Goal: Task Accomplishment & Management: Complete application form

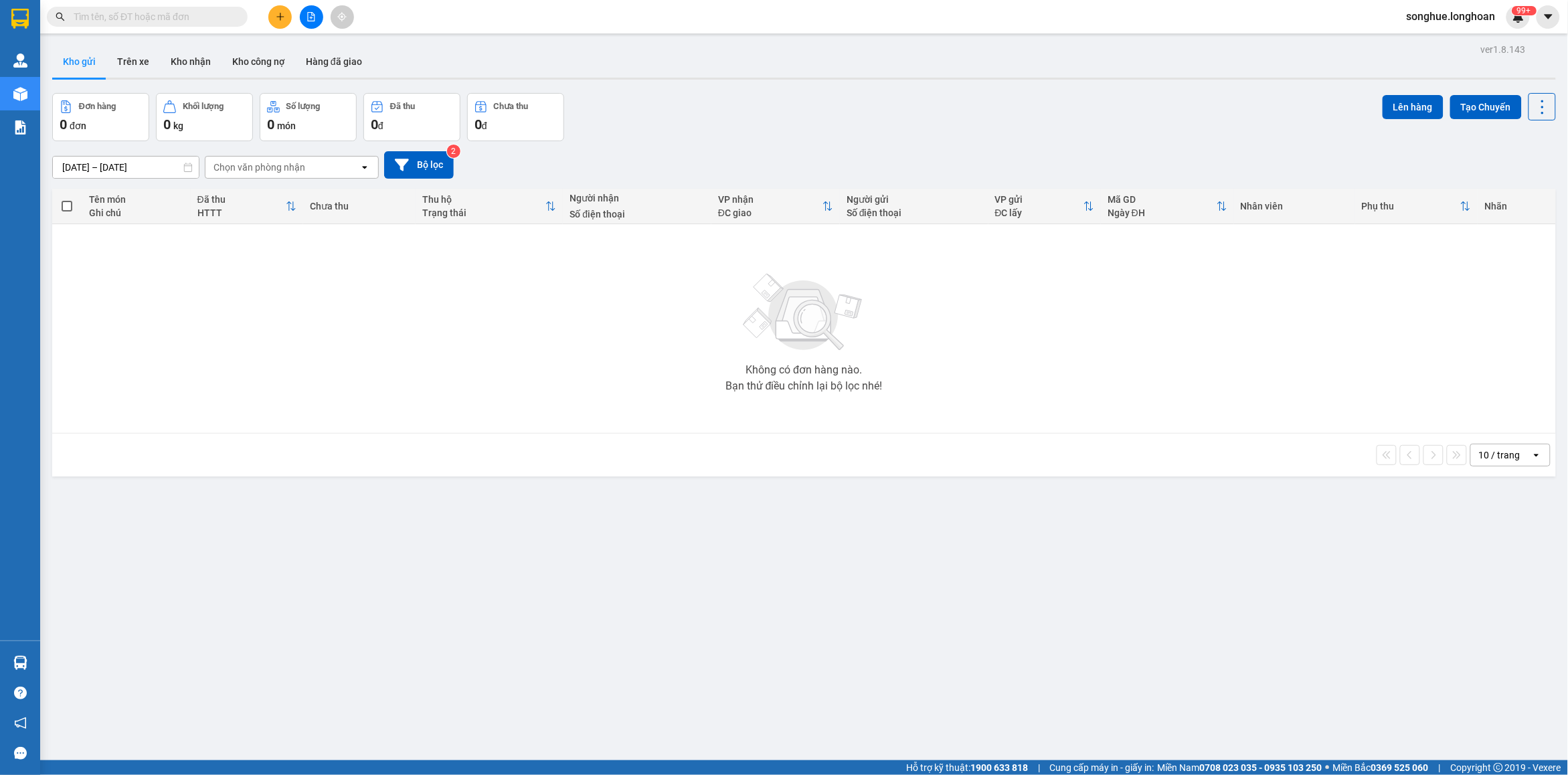
click at [189, 23] on input "text" at bounding box center [152, 17] width 158 height 15
paste input "0789966156"
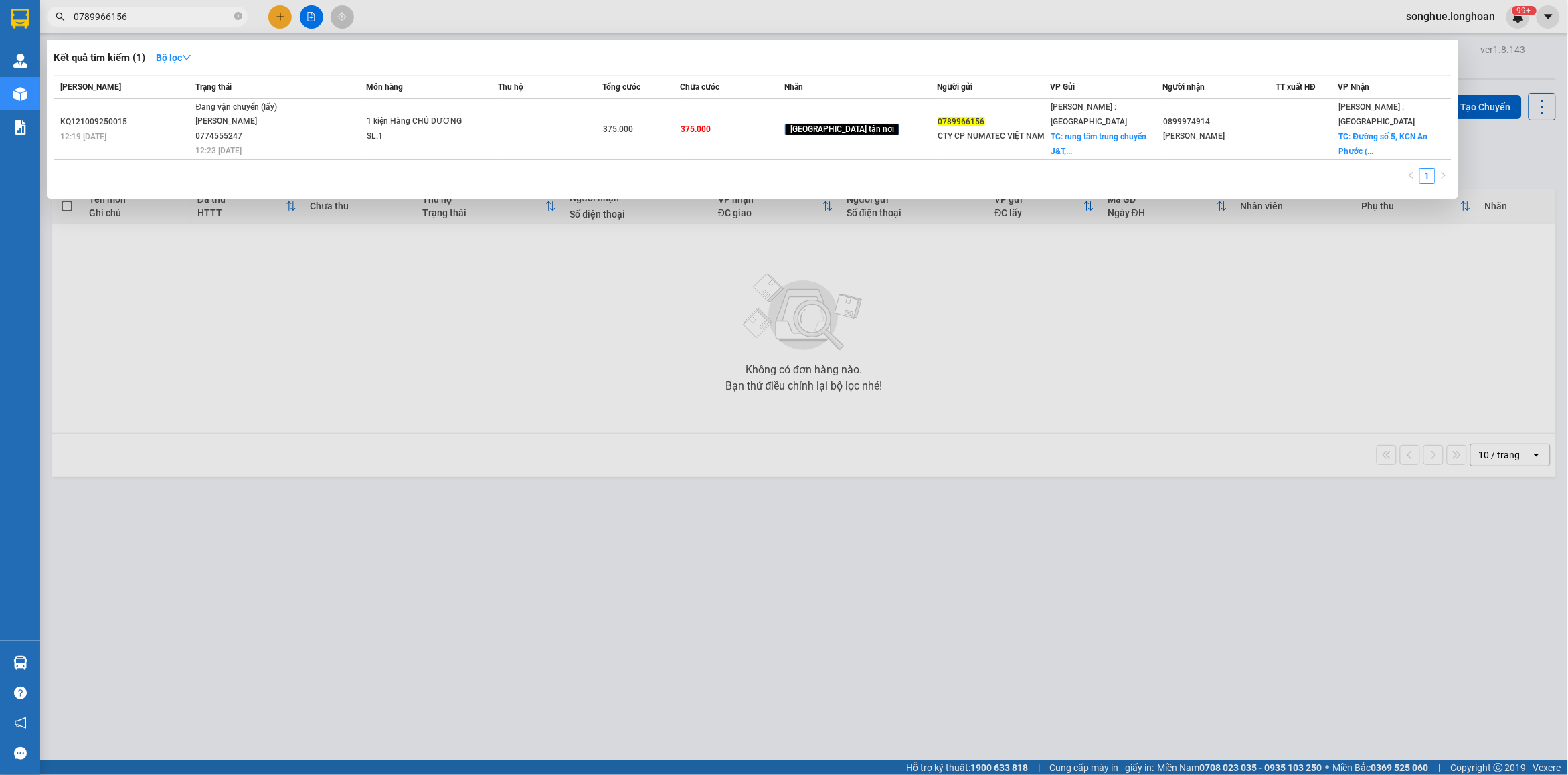
click at [155, 25] on span "0789966156" at bounding box center [148, 16] width 201 height 20
click at [165, 17] on input "0789966156" at bounding box center [152, 17] width 158 height 15
paste input "357435214"
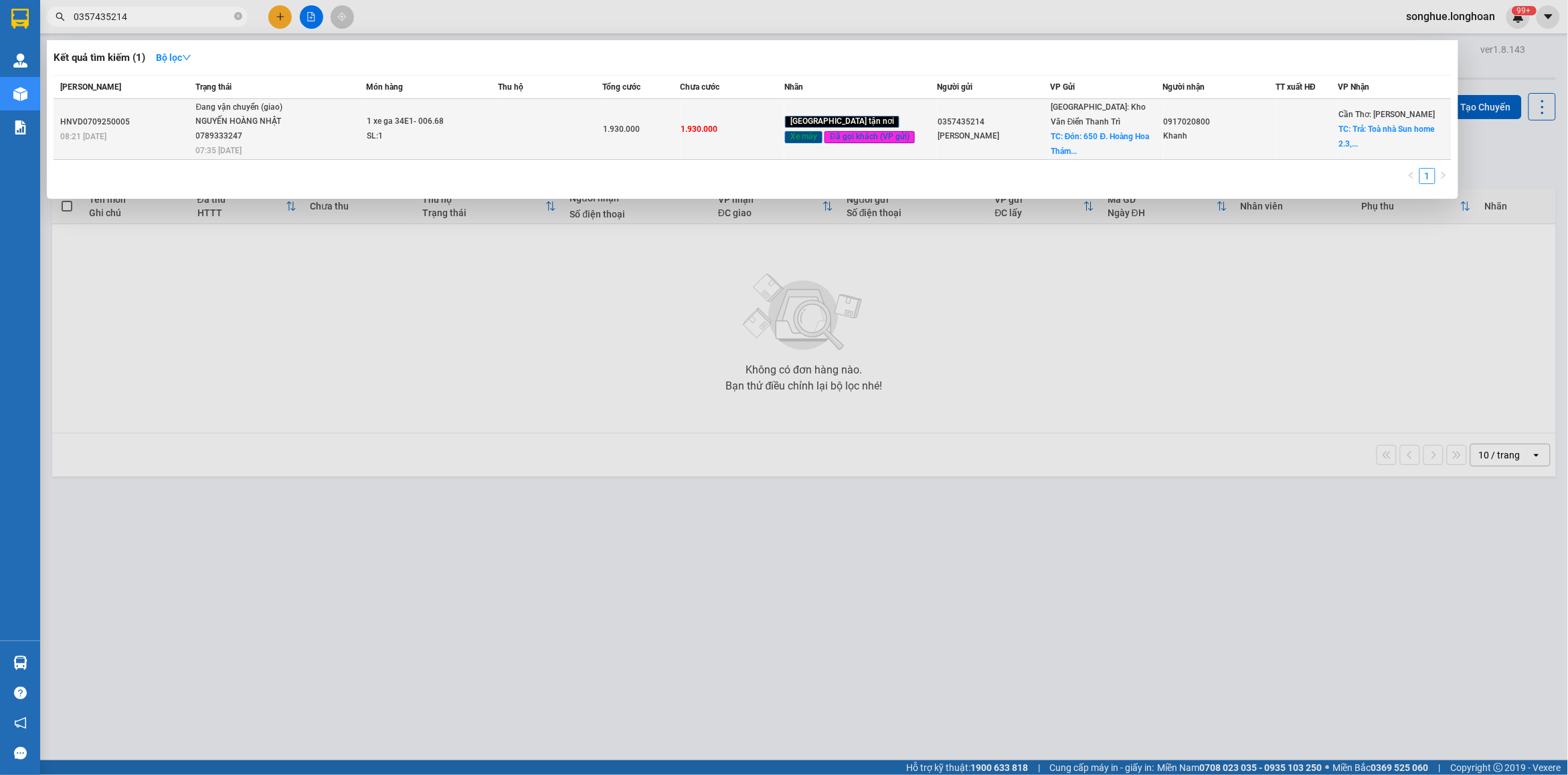
type input "0357435214"
click at [260, 129] on div "NGUYẾN HOÀNG NHẬT 0789333247" at bounding box center [246, 129] width 100 height 29
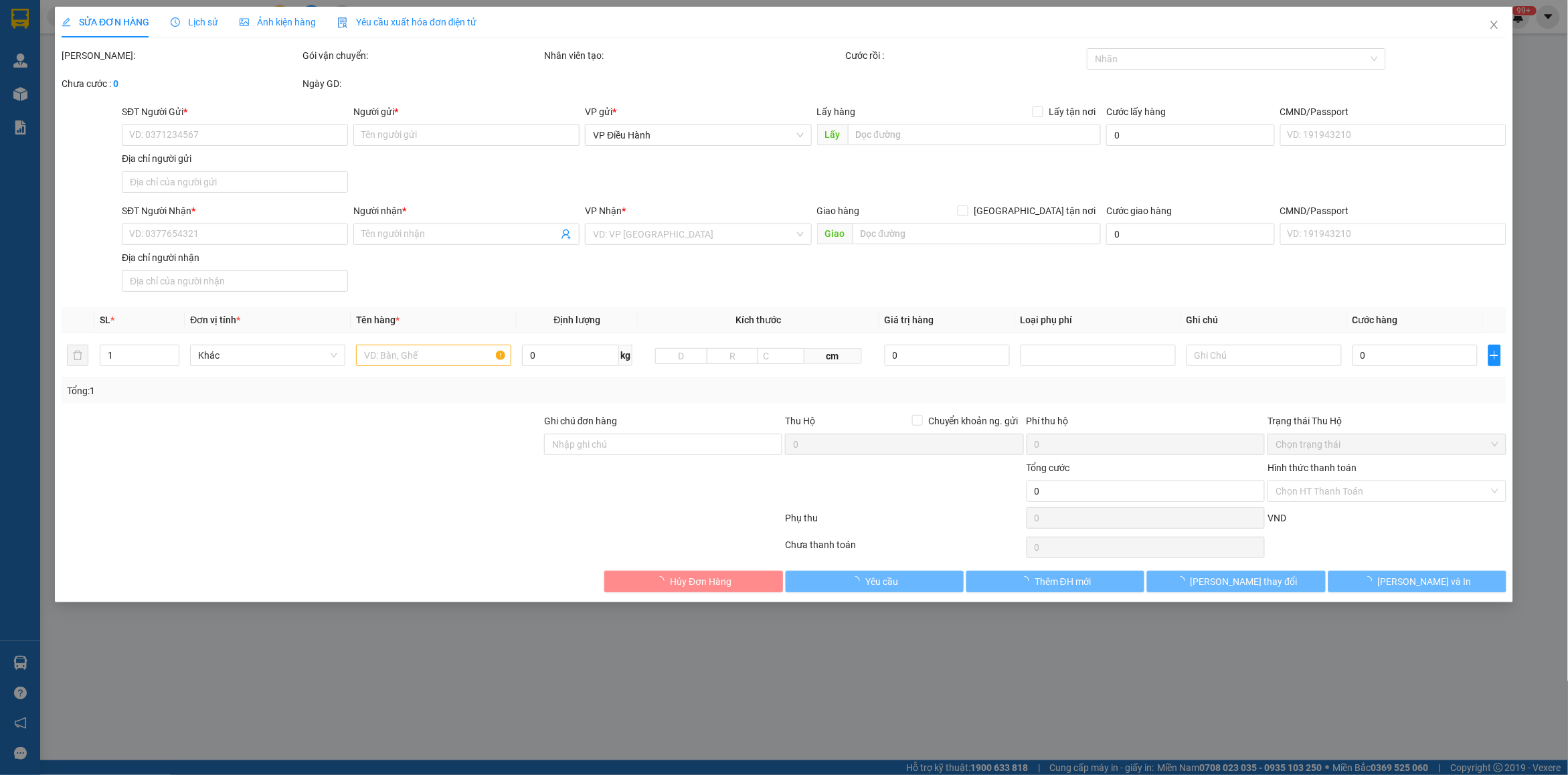
click at [196, 18] on span "Lịch sử" at bounding box center [195, 22] width 48 height 11
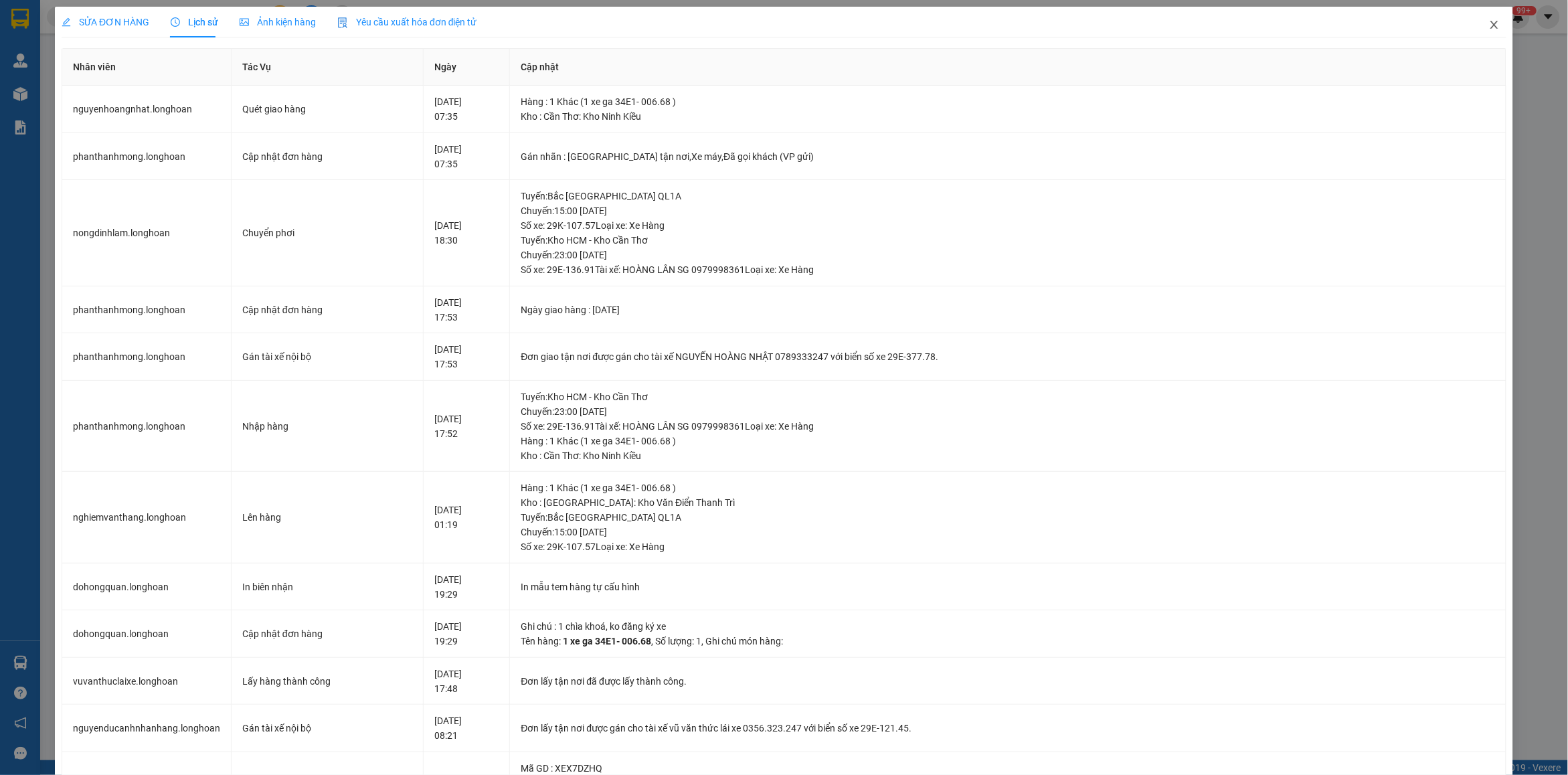
click at [1489, 20] on icon "close" at bounding box center [1495, 25] width 11 height 11
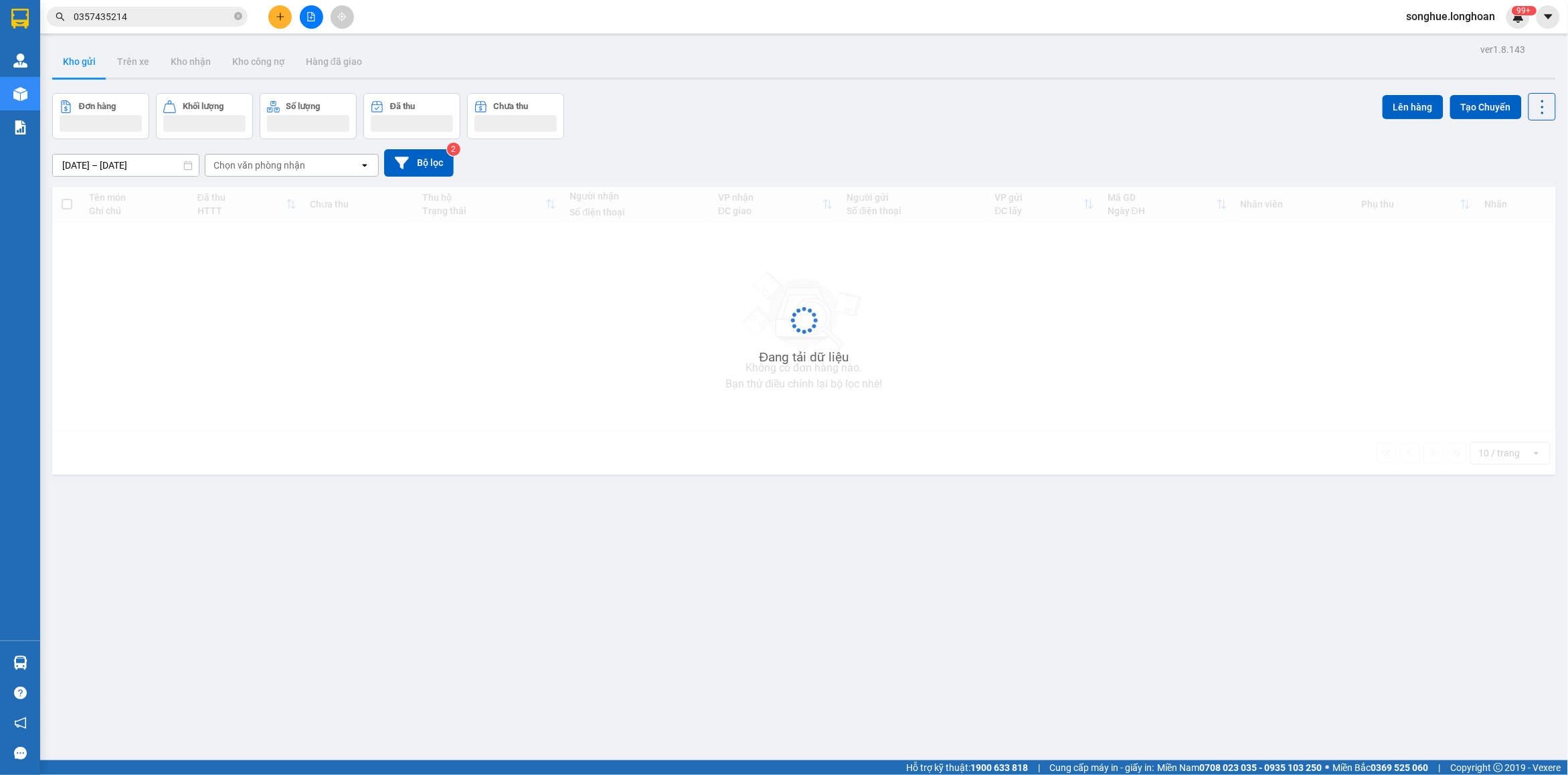
click at [192, 8] on span "0357435214" at bounding box center [148, 16] width 201 height 20
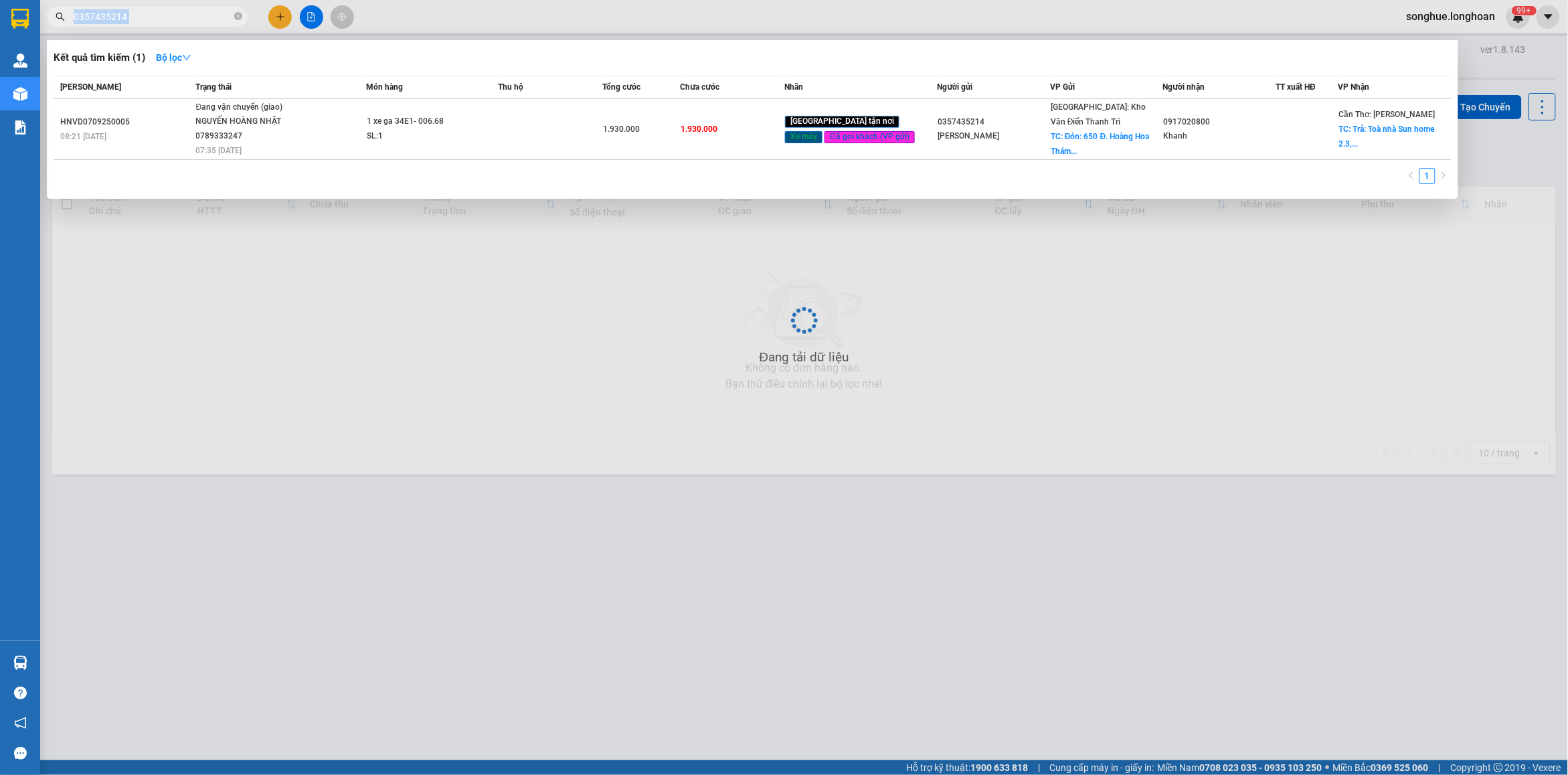
click at [192, 8] on span "0357435214" at bounding box center [148, 16] width 201 height 20
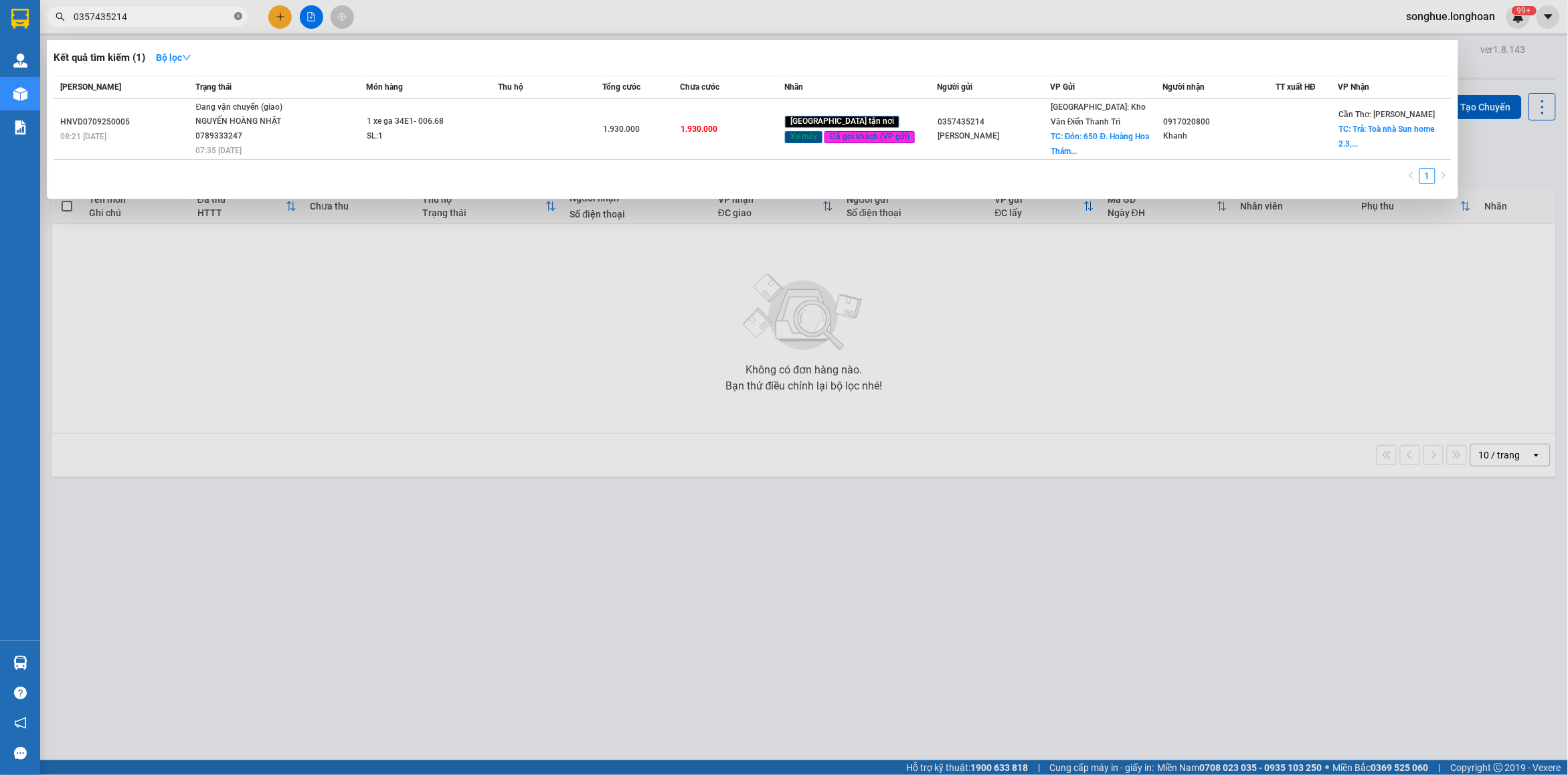
click at [236, 21] on span at bounding box center [238, 17] width 8 height 13
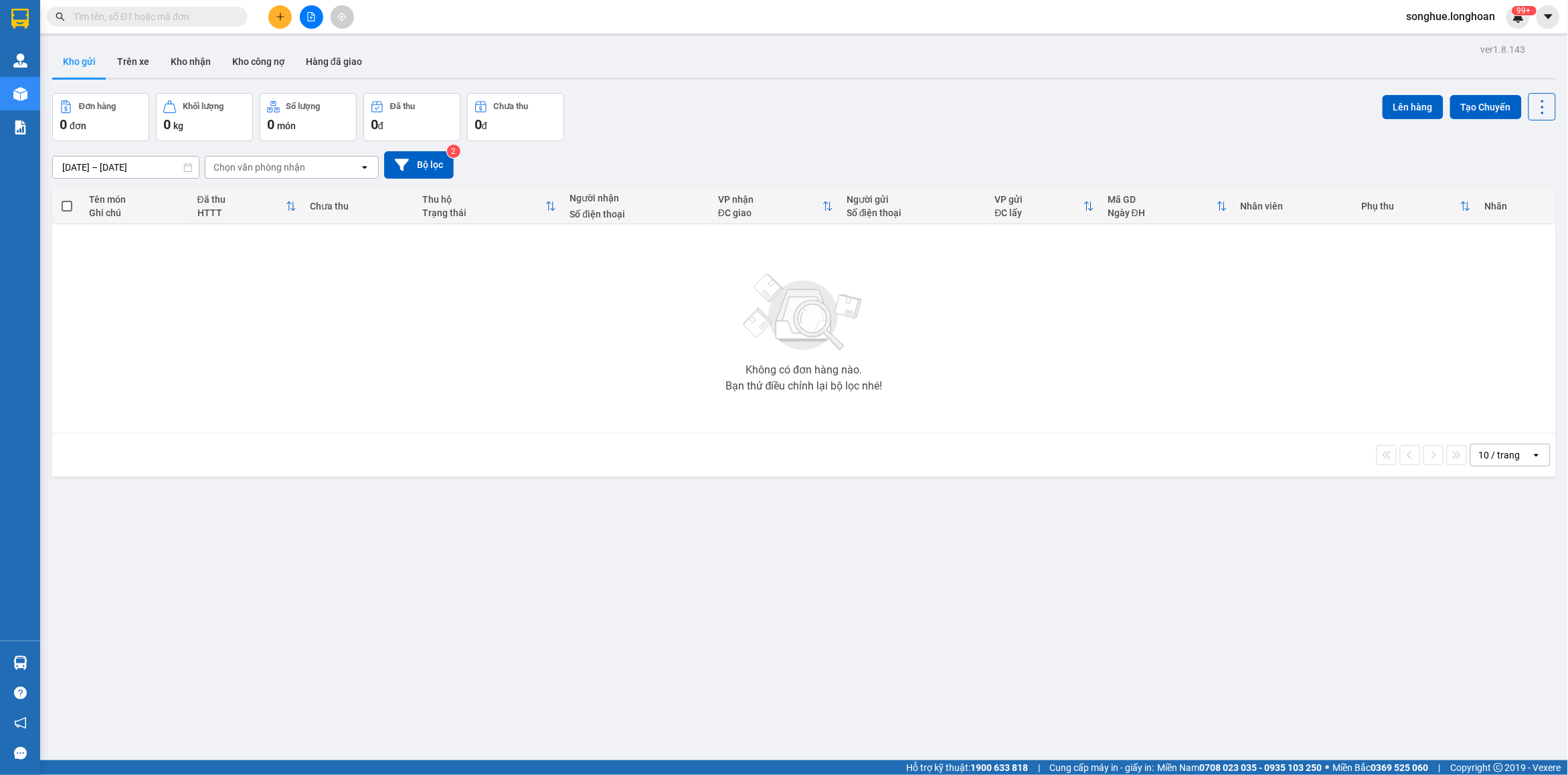
paste input "0839707908"
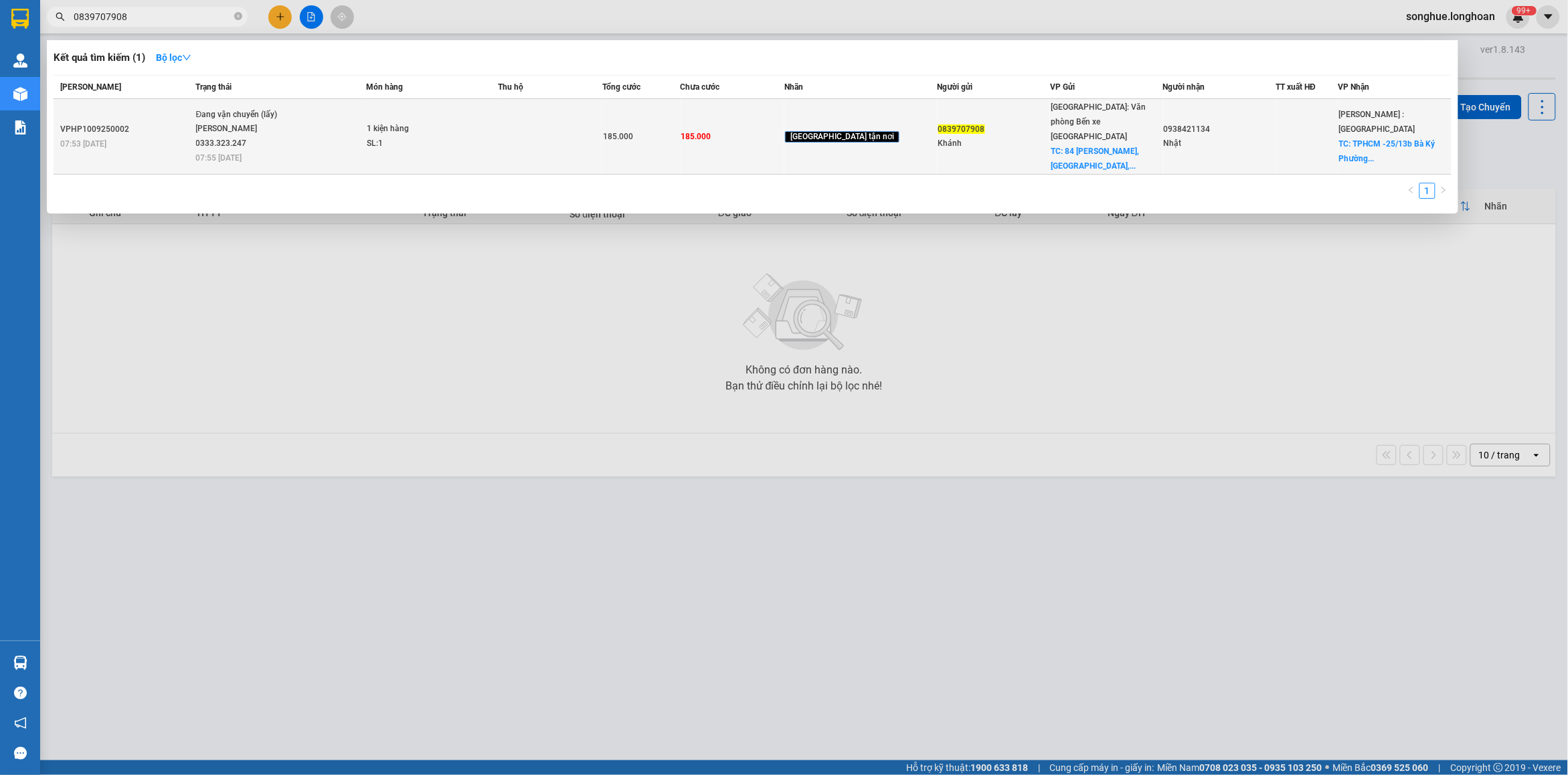
type input "0839707908"
click at [249, 144] on span "Đang vận chuyển (lấy) [PERSON_NAME] 0333.323.247 07:55 [DATE]" at bounding box center [281, 135] width 169 height 55
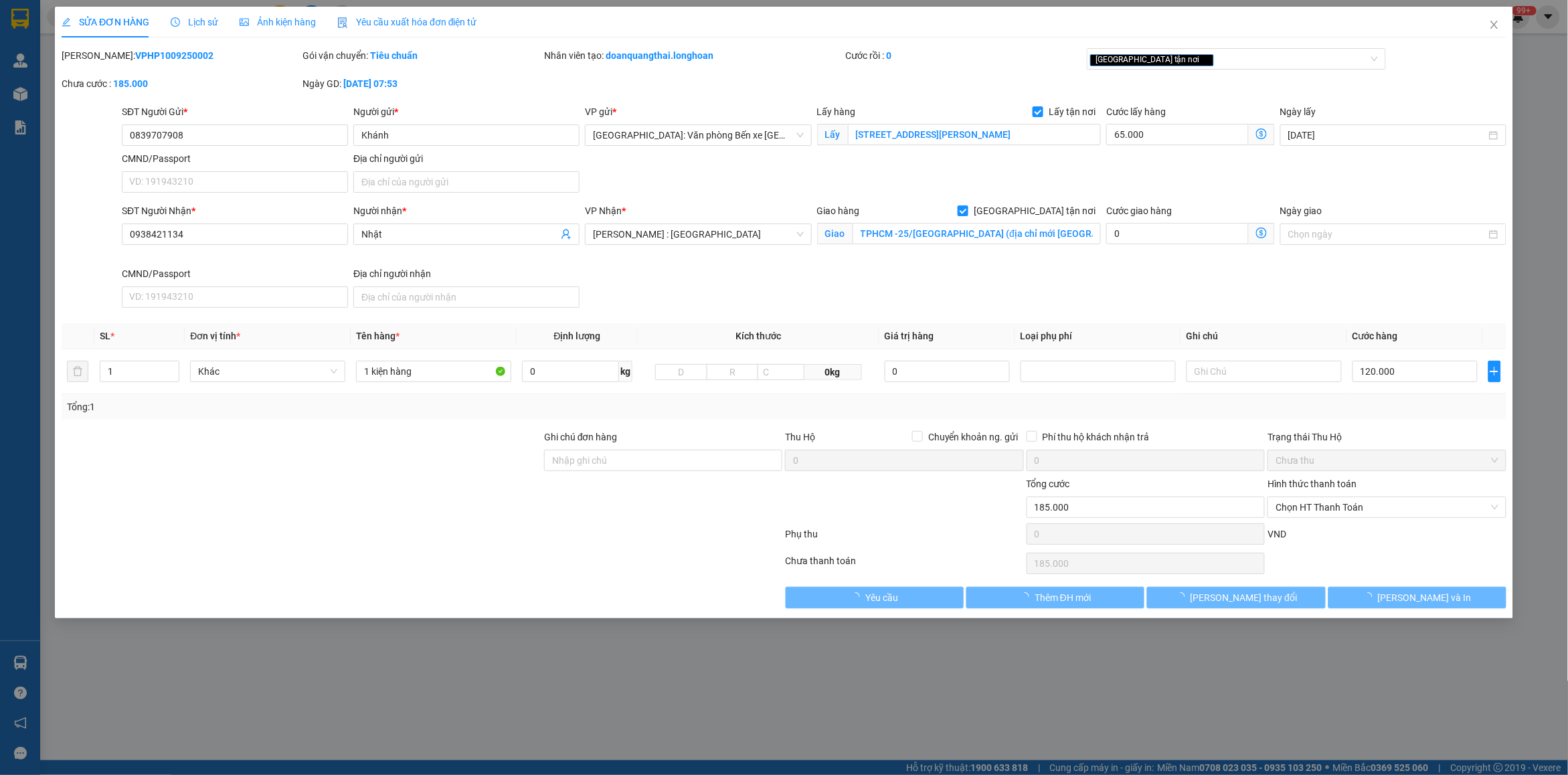
type input "0839707908"
type input "Khánh"
checkbox input "true"
type input "[STREET_ADDRESS][PERSON_NAME]"
type input "0938421134"
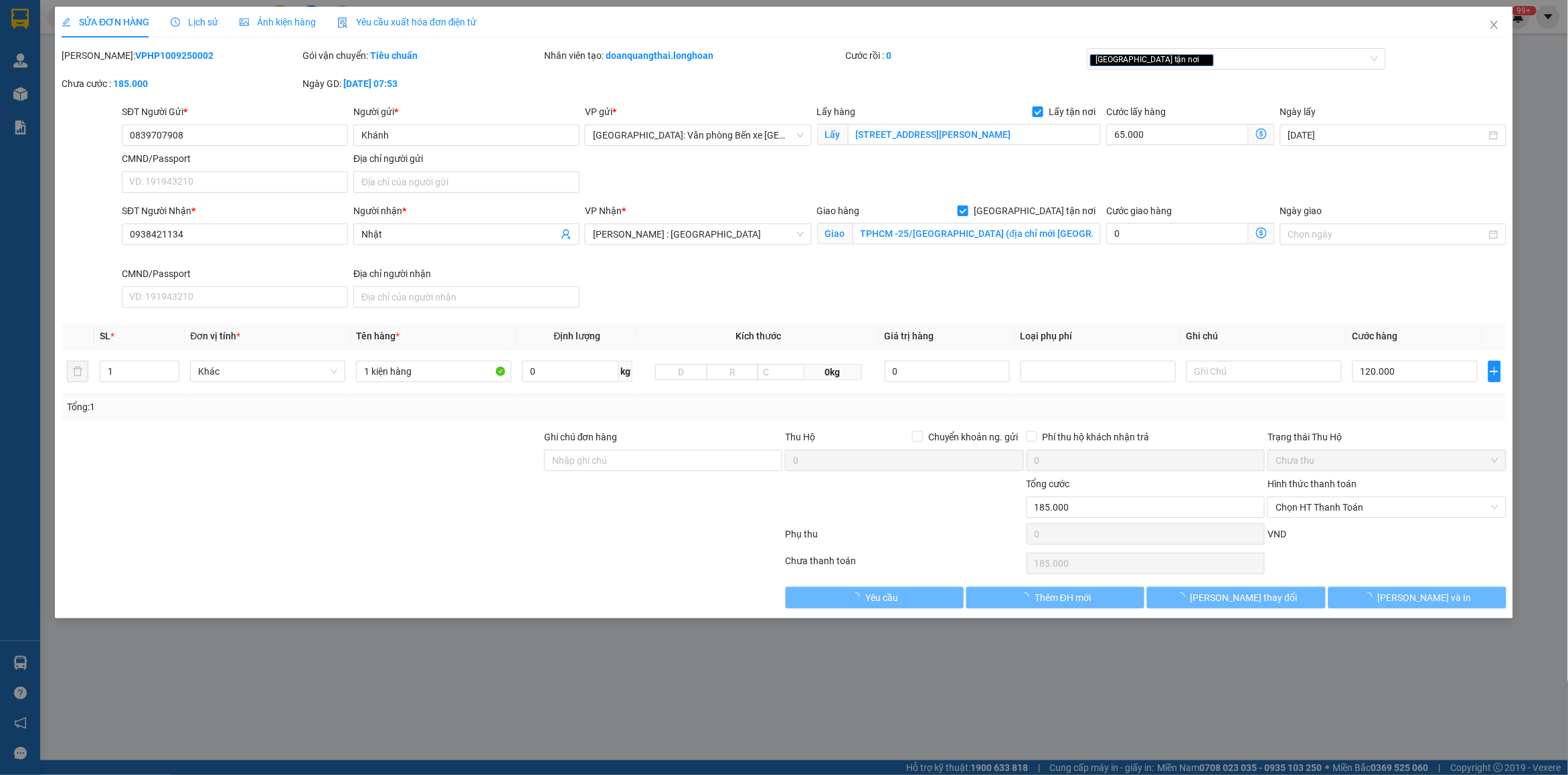
type input "Nhật"
checkbox input "true"
type input "TPHCM -25/[GEOGRAPHIC_DATA] (địa chỉ mới [GEOGRAPHIC_DATA])"
type input "185.000"
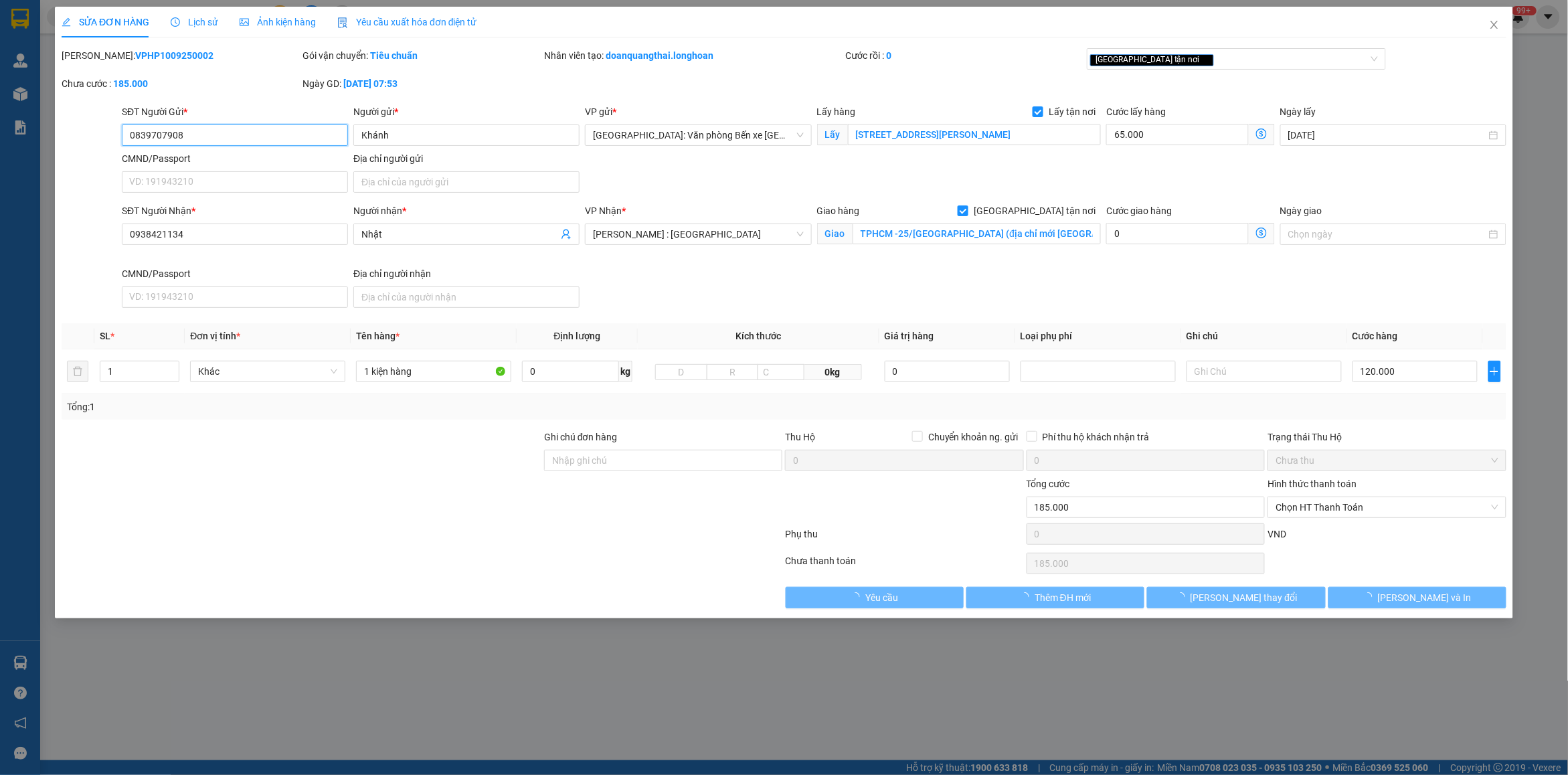
click at [200, 16] on span "Lịch sử" at bounding box center [195, 22] width 48 height 11
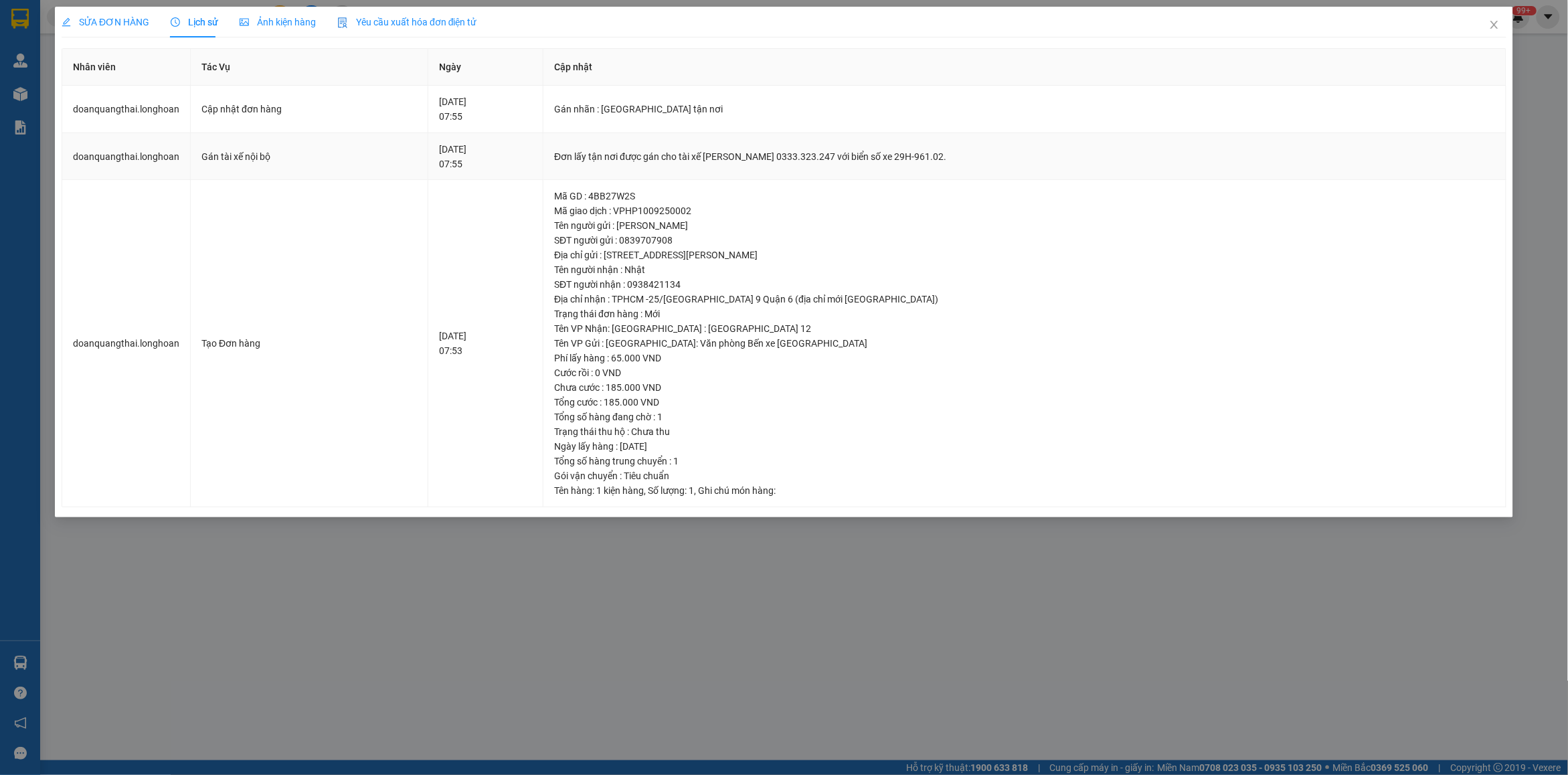
click at [733, 148] on td "Đơn lấy tận nơi được gán cho tài xế [PERSON_NAME] 0333.323.247 với biển số xe 2…" at bounding box center [1025, 157] width 963 height 48
copy div "Đơn lấy tận nơi được gán cho tài xế [PERSON_NAME] 0333.323.247 với biển số xe 2…"
click at [1508, 25] on span "Close" at bounding box center [1494, 25] width 38 height 38
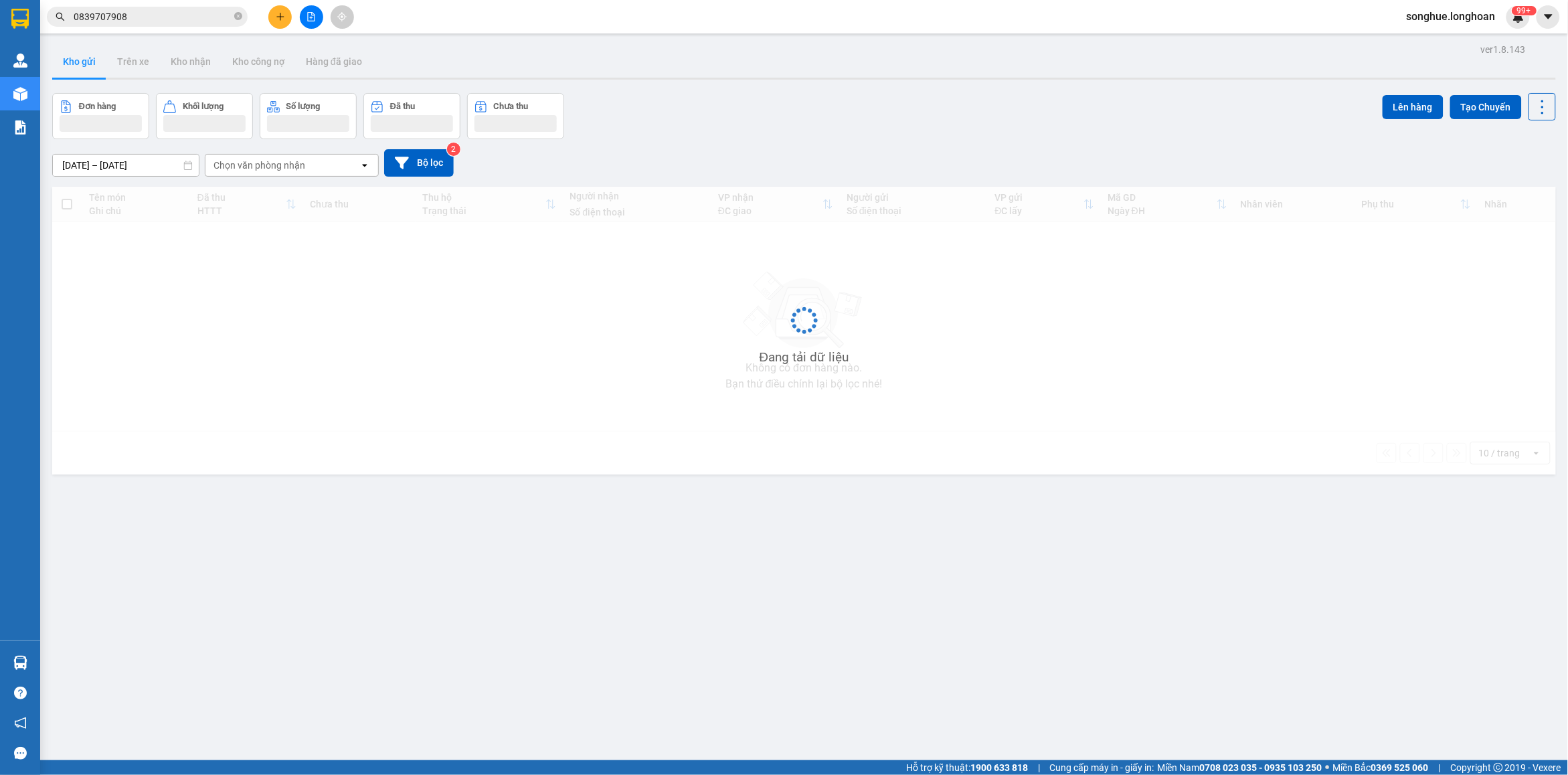
click at [224, 25] on span "0839707908" at bounding box center [148, 16] width 201 height 20
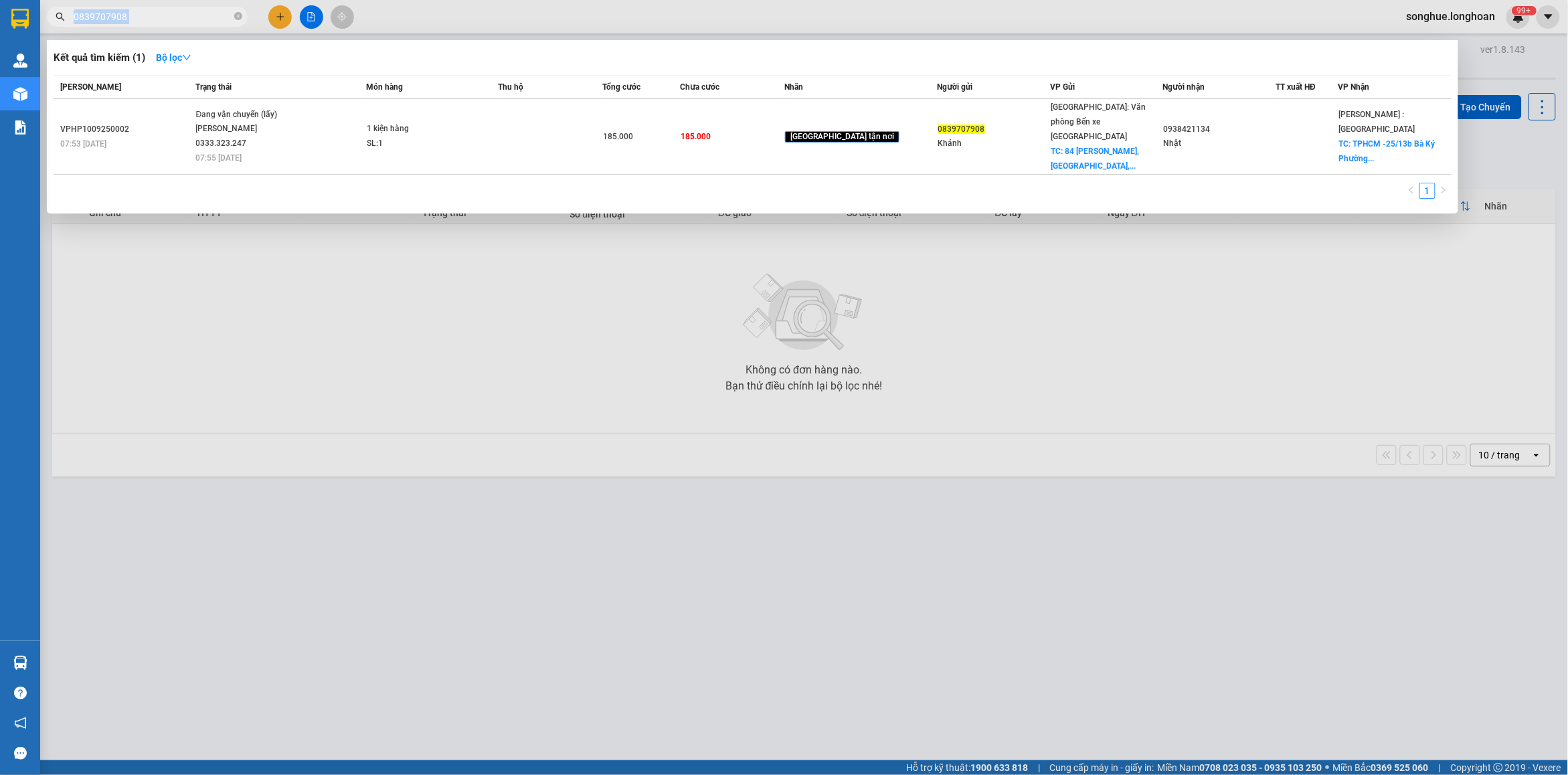
click at [224, 25] on span "0839707908" at bounding box center [148, 16] width 201 height 20
click at [238, 21] on span at bounding box center [238, 17] width 8 height 13
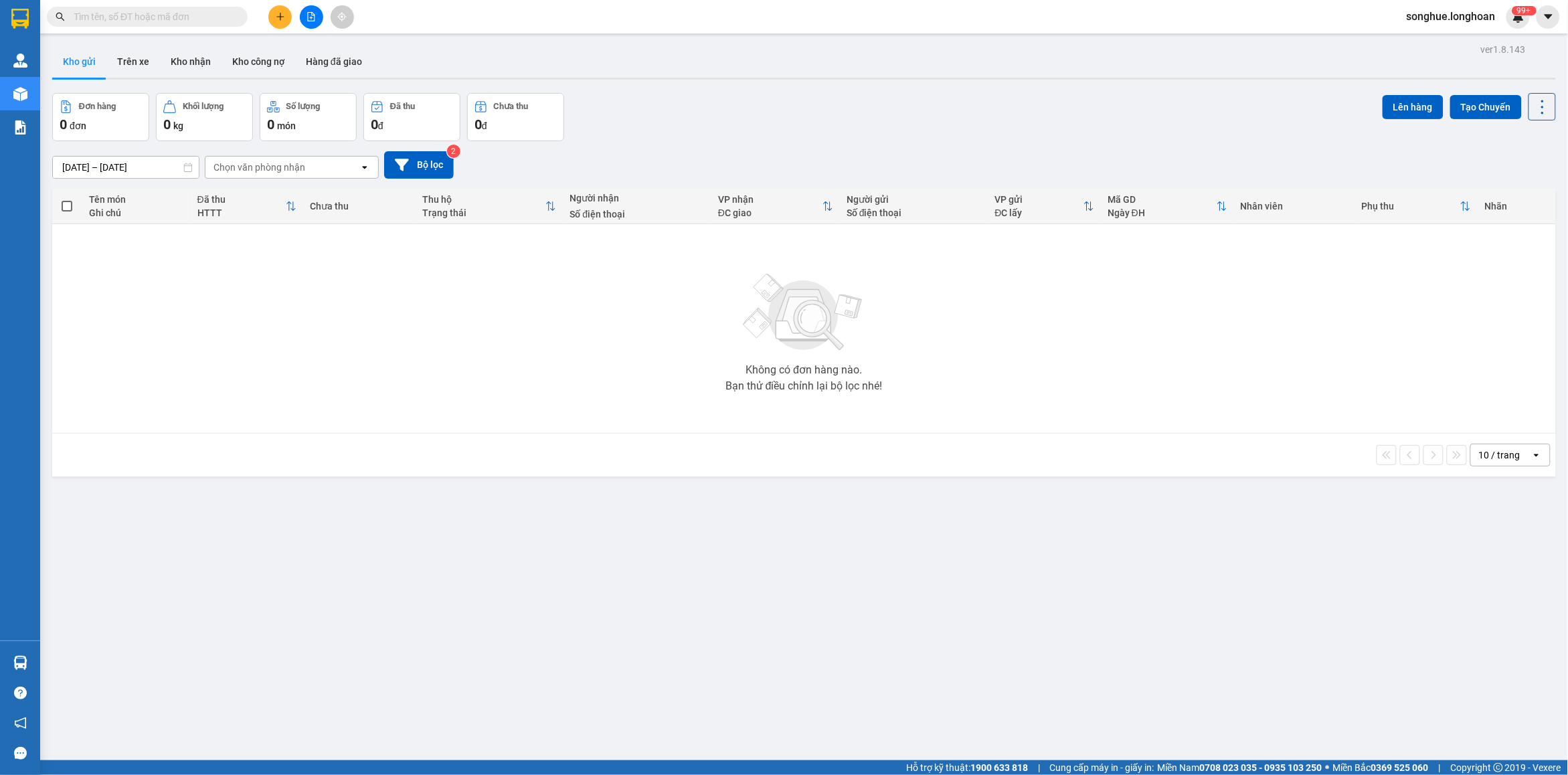
paste input "0335537832"
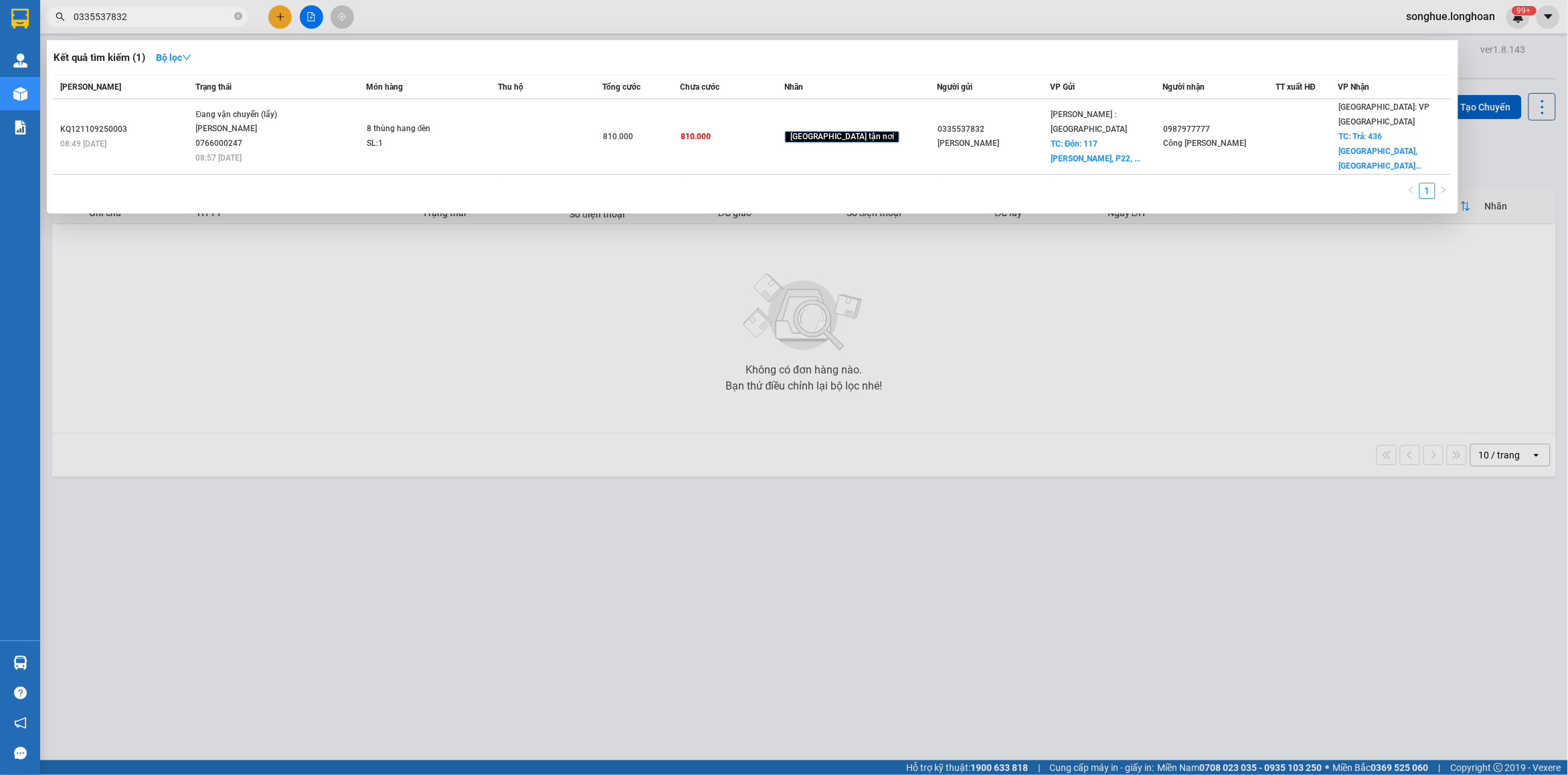
type input "0335537832"
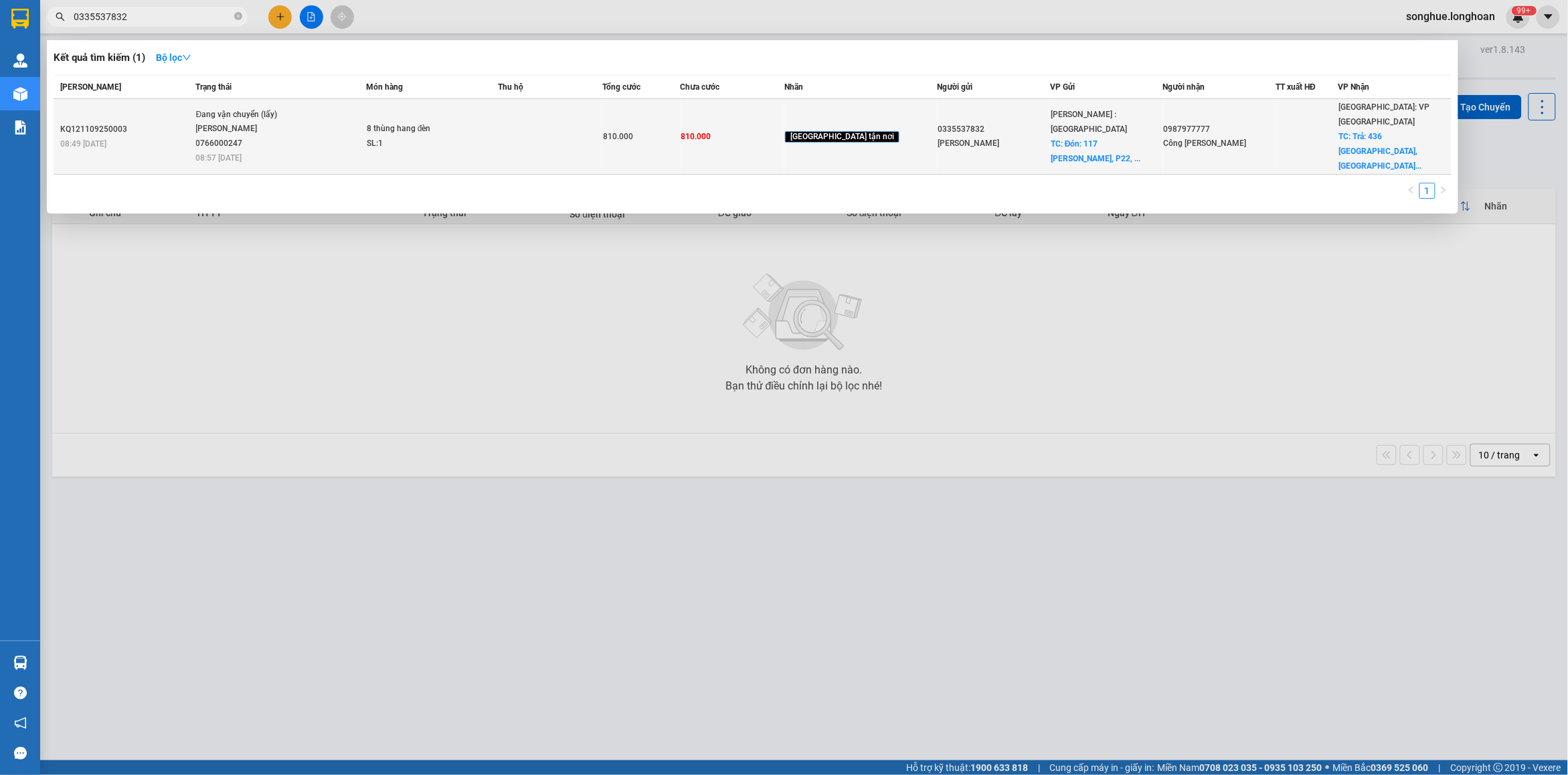
click at [286, 122] on div "[PERSON_NAME] 0766000247" at bounding box center [246, 136] width 100 height 29
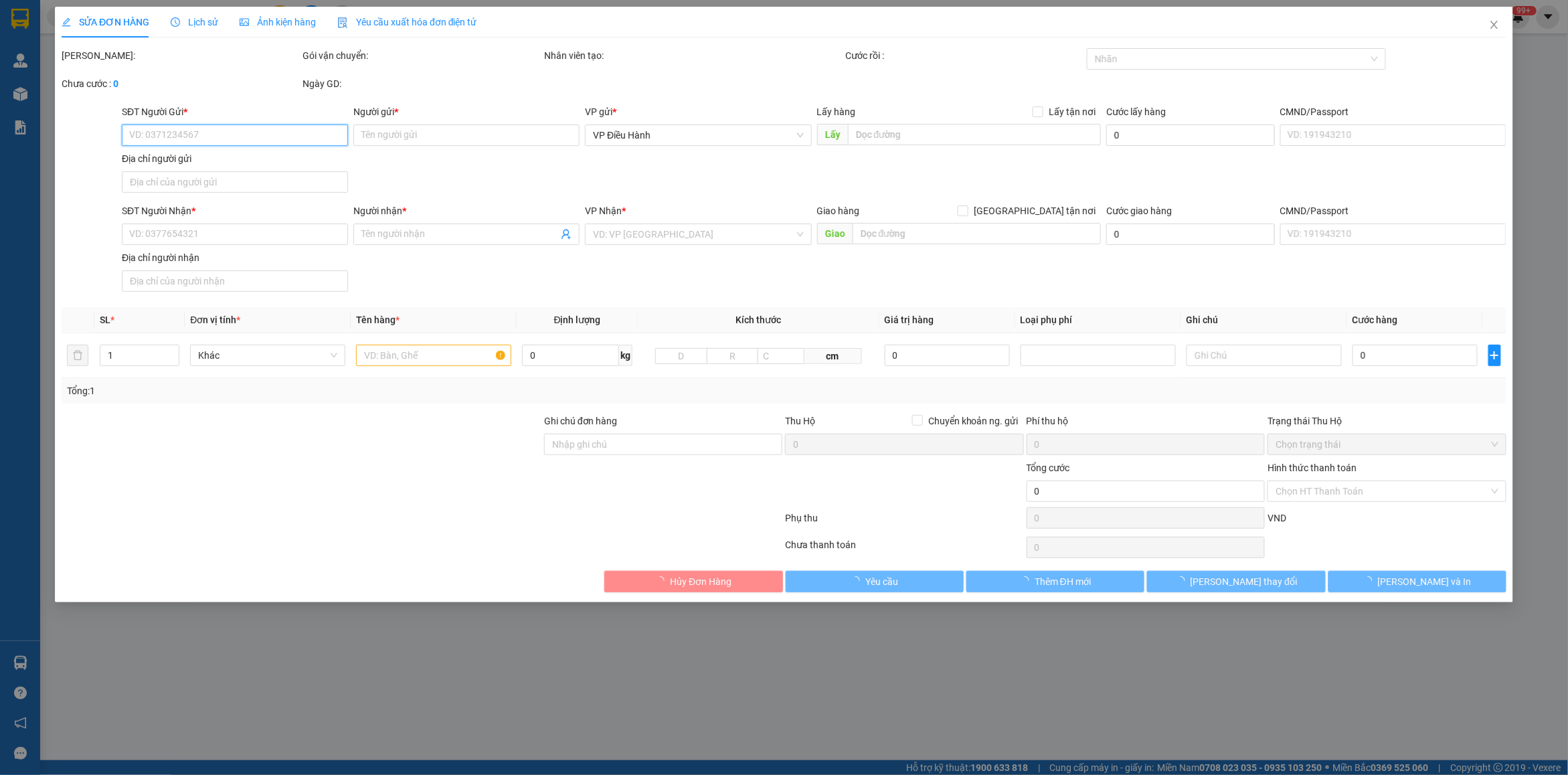
type input "0335537832"
type input "[PERSON_NAME]"
checkbox input "true"
type input "Đón: 117 [PERSON_NAME], P22, [GEOGRAPHIC_DATA]"
type input "0987977777"
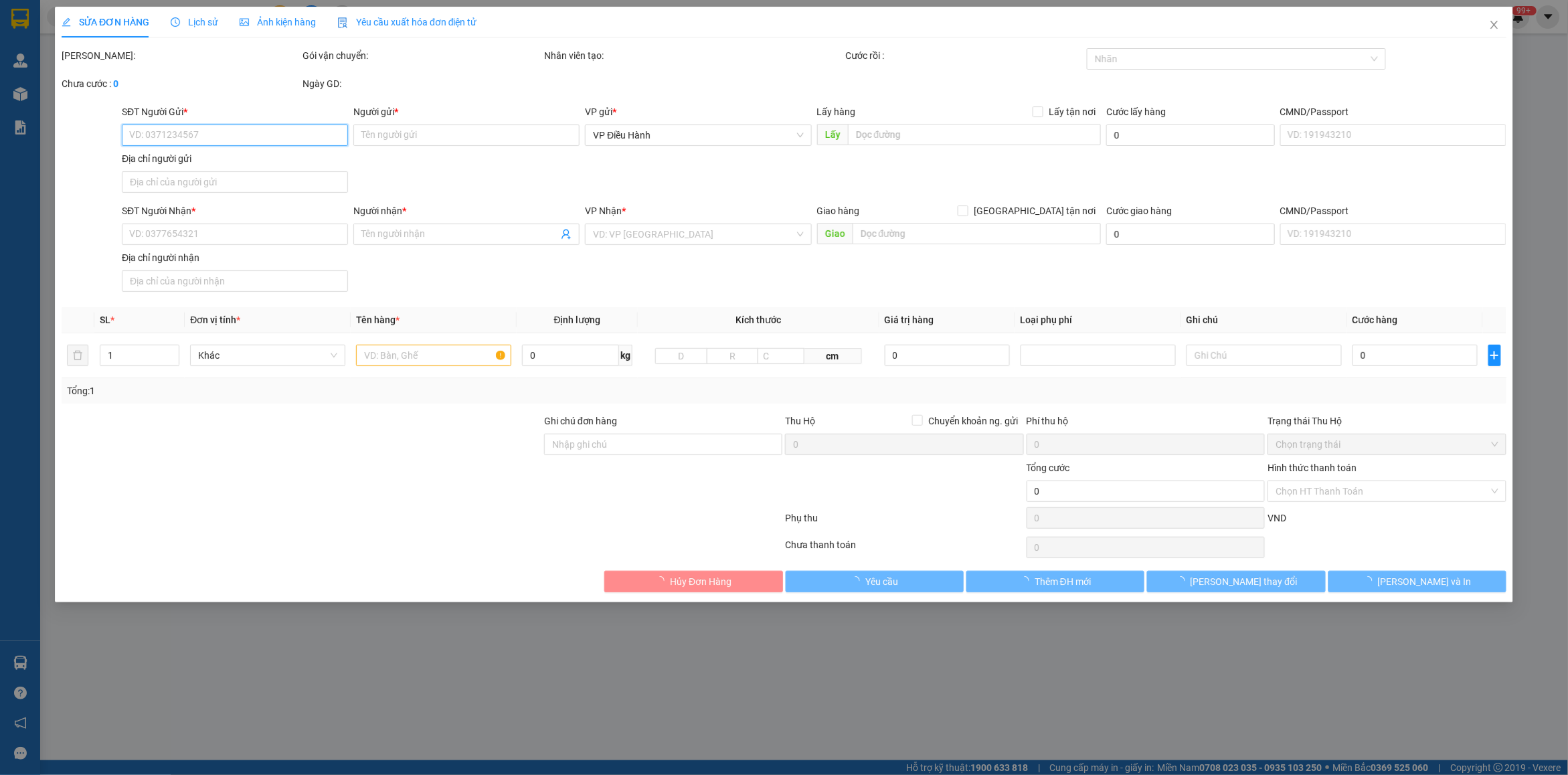
type input "Công [PERSON_NAME]"
checkbox input "true"
type input "Trả: 436 [GEOGRAPHIC_DATA], [GEOGRAPHIC_DATA]"
type input "810.000"
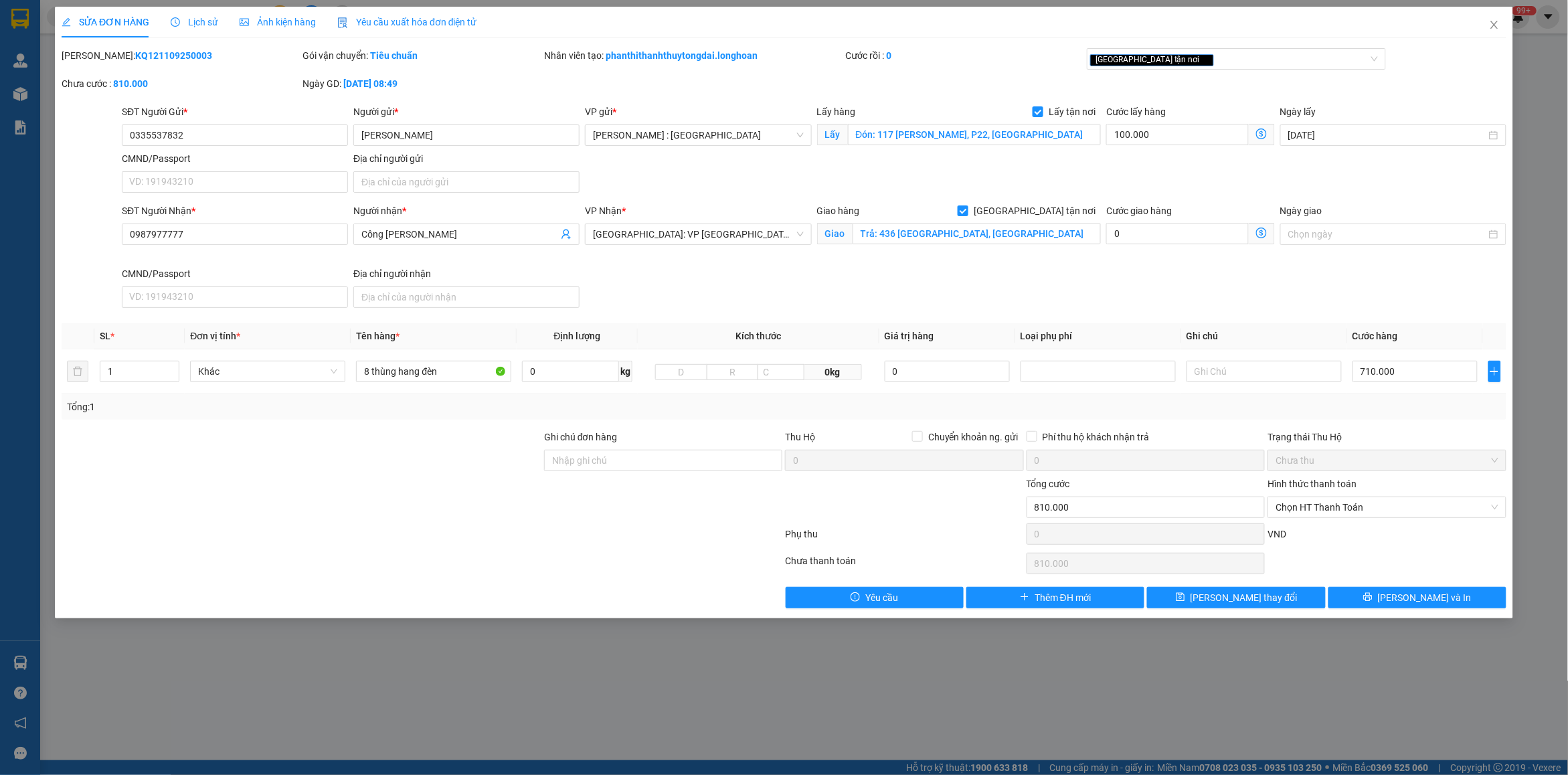
click at [264, 246] on div "SĐT Người Nhận * 0987977777" at bounding box center [234, 227] width 226 height 47
click at [235, 228] on input "0987977777" at bounding box center [234, 234] width 226 height 21
paste input "76878968"
type input "0976878968"
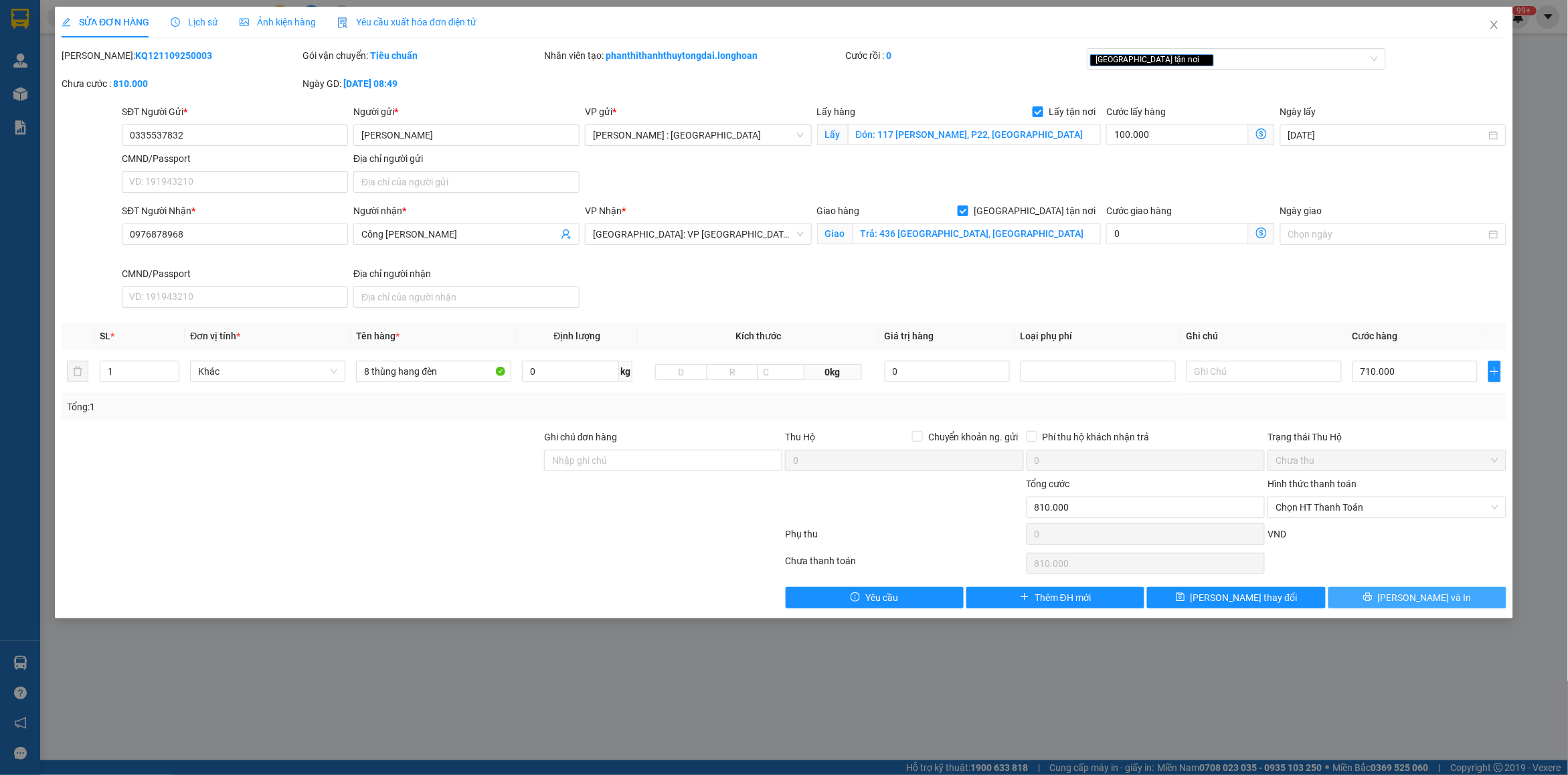
click at [1368, 597] on button "[PERSON_NAME] và In" at bounding box center [1417, 597] width 178 height 21
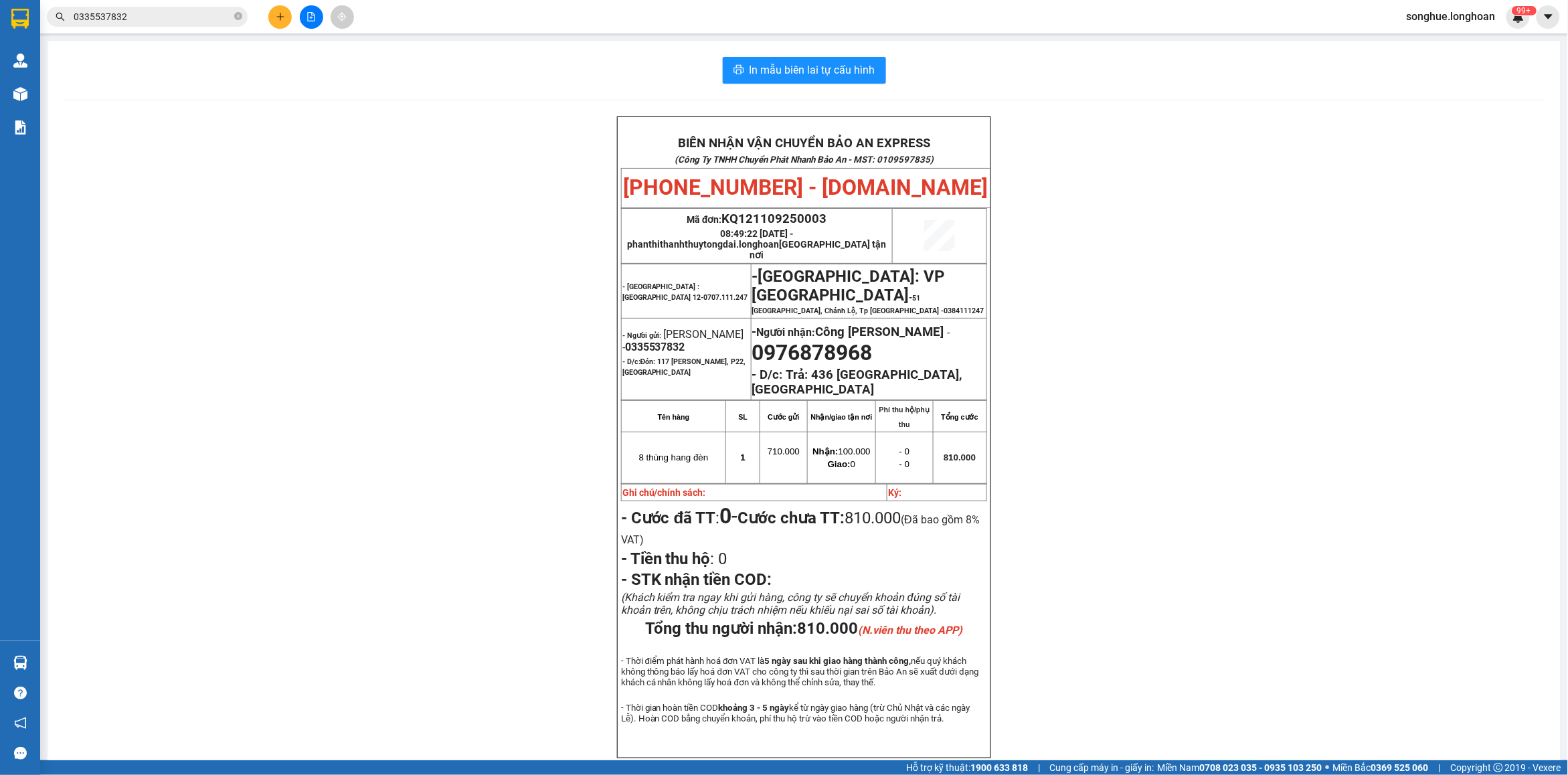
click at [161, 16] on input "0335537832" at bounding box center [152, 17] width 158 height 15
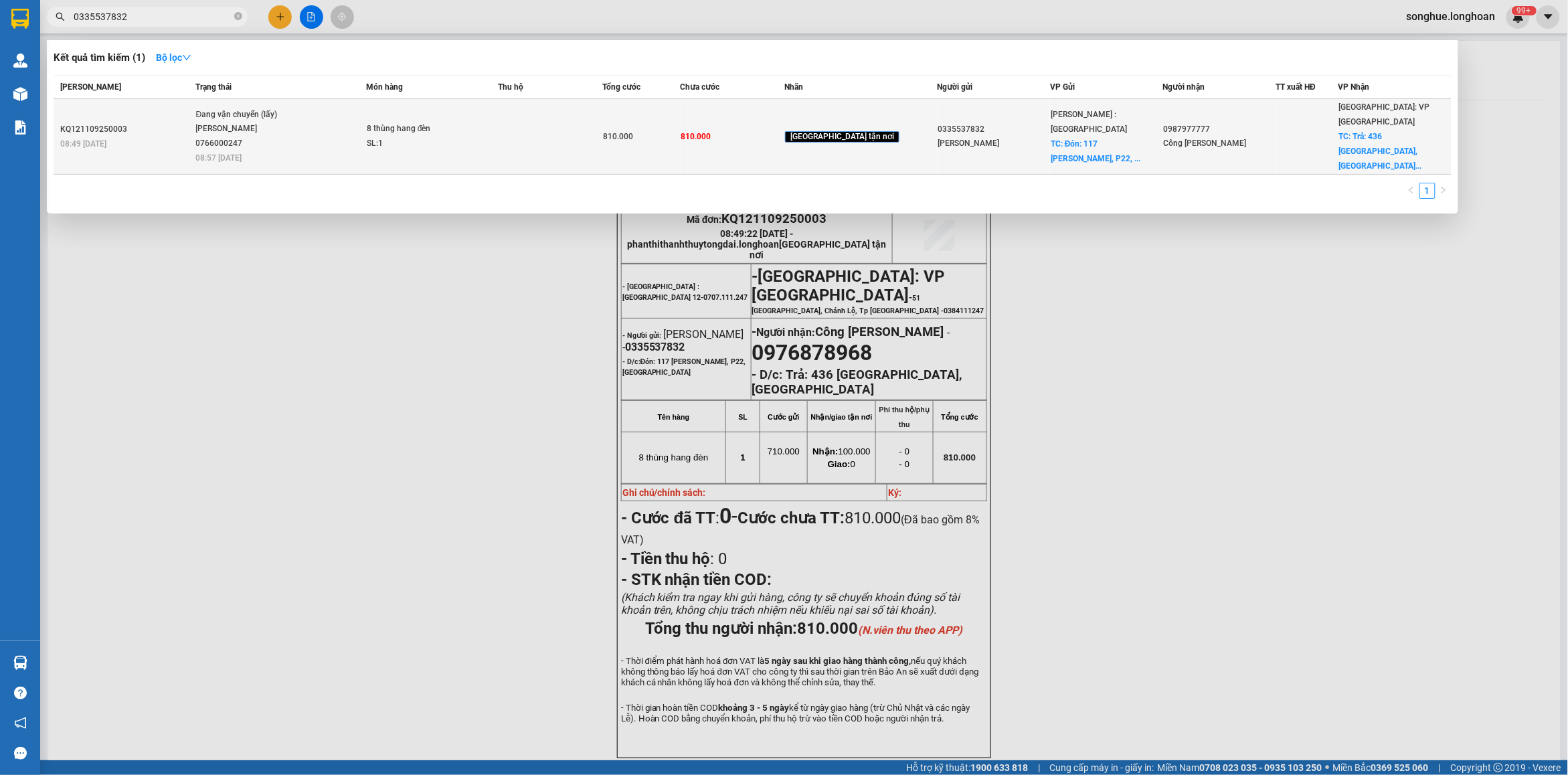
click at [191, 99] on td "KQ121109250003 08:49 [DATE]" at bounding box center [123, 137] width 139 height 76
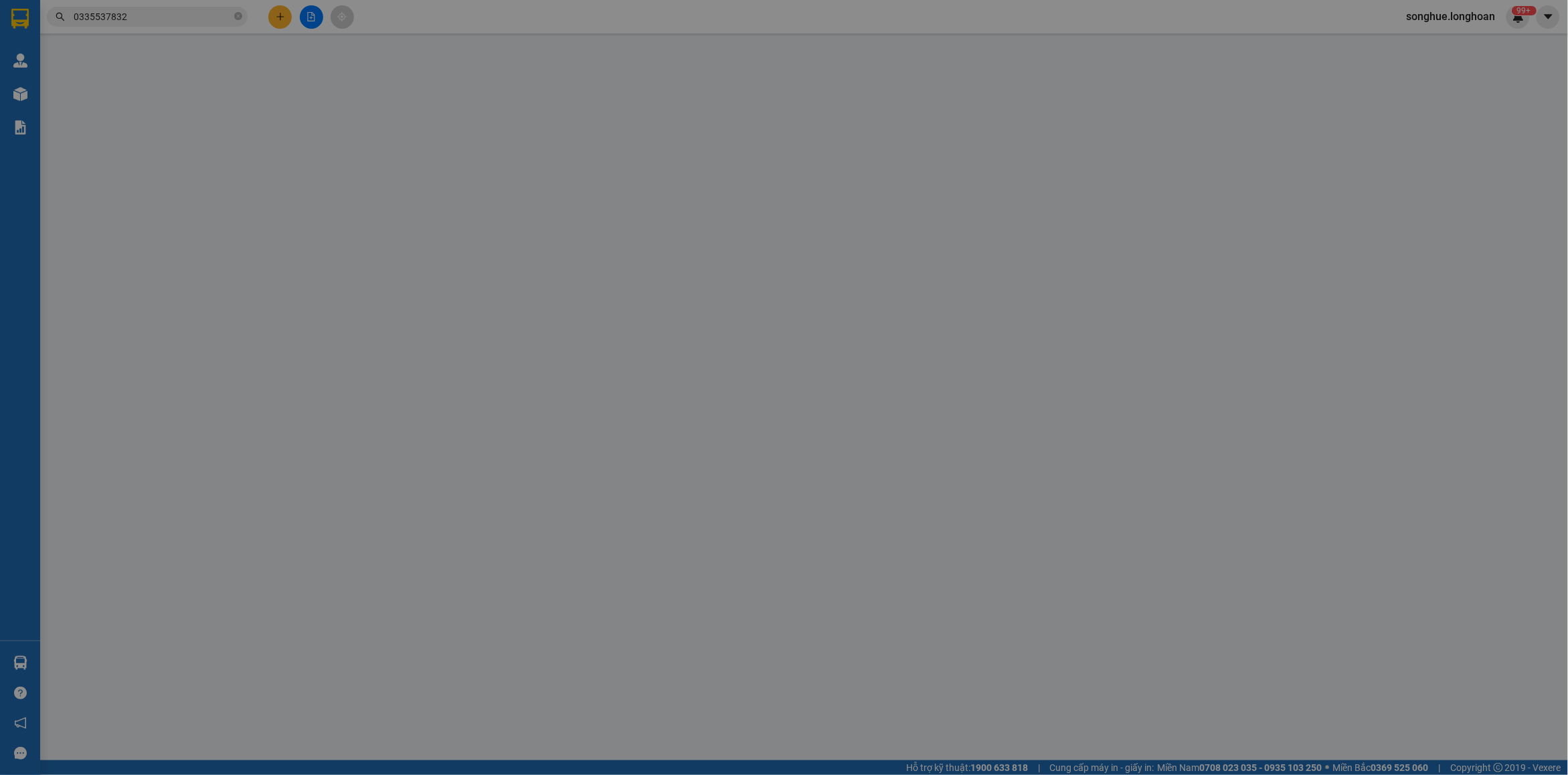
type input "0335537832"
type input "[PERSON_NAME]"
checkbox input "true"
type input "Đón: 117 [PERSON_NAME], P22, [GEOGRAPHIC_DATA]"
type input "0976878968"
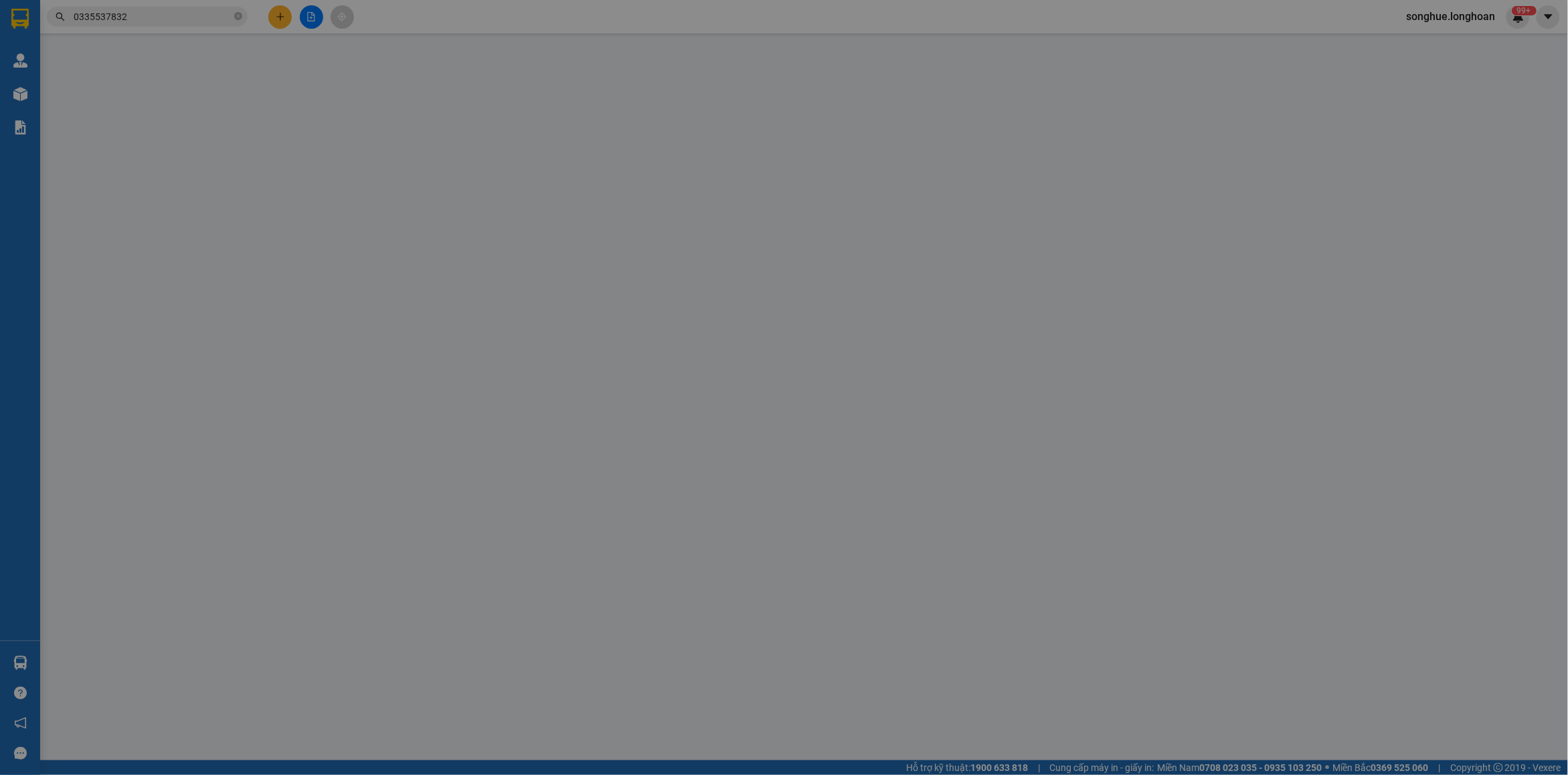
type input "Công [PERSON_NAME]"
checkbox input "true"
type input "Trả: 436 [GEOGRAPHIC_DATA], [GEOGRAPHIC_DATA]"
type input "810.000"
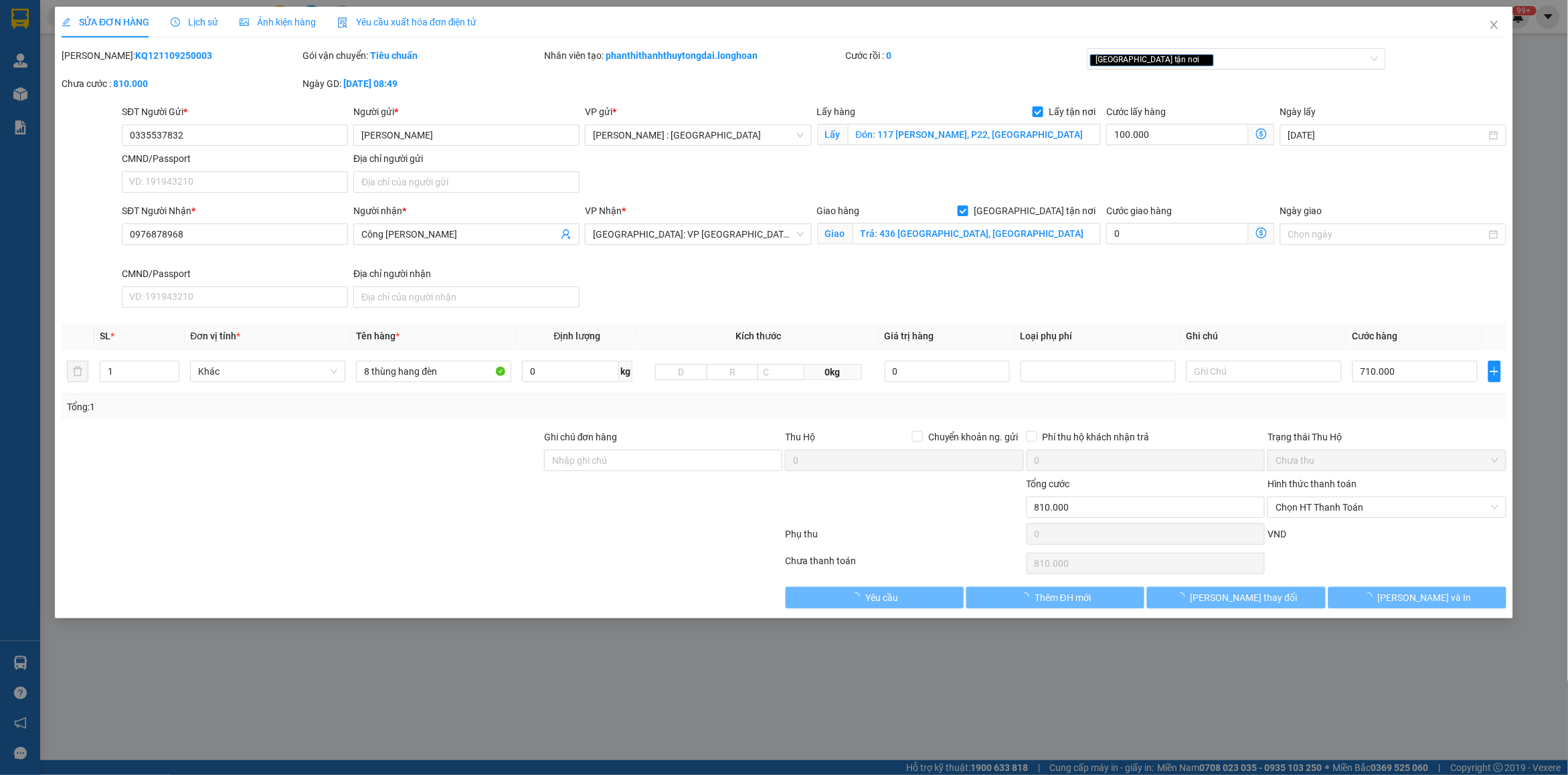
click at [193, 21] on span "Lịch sử" at bounding box center [195, 22] width 48 height 11
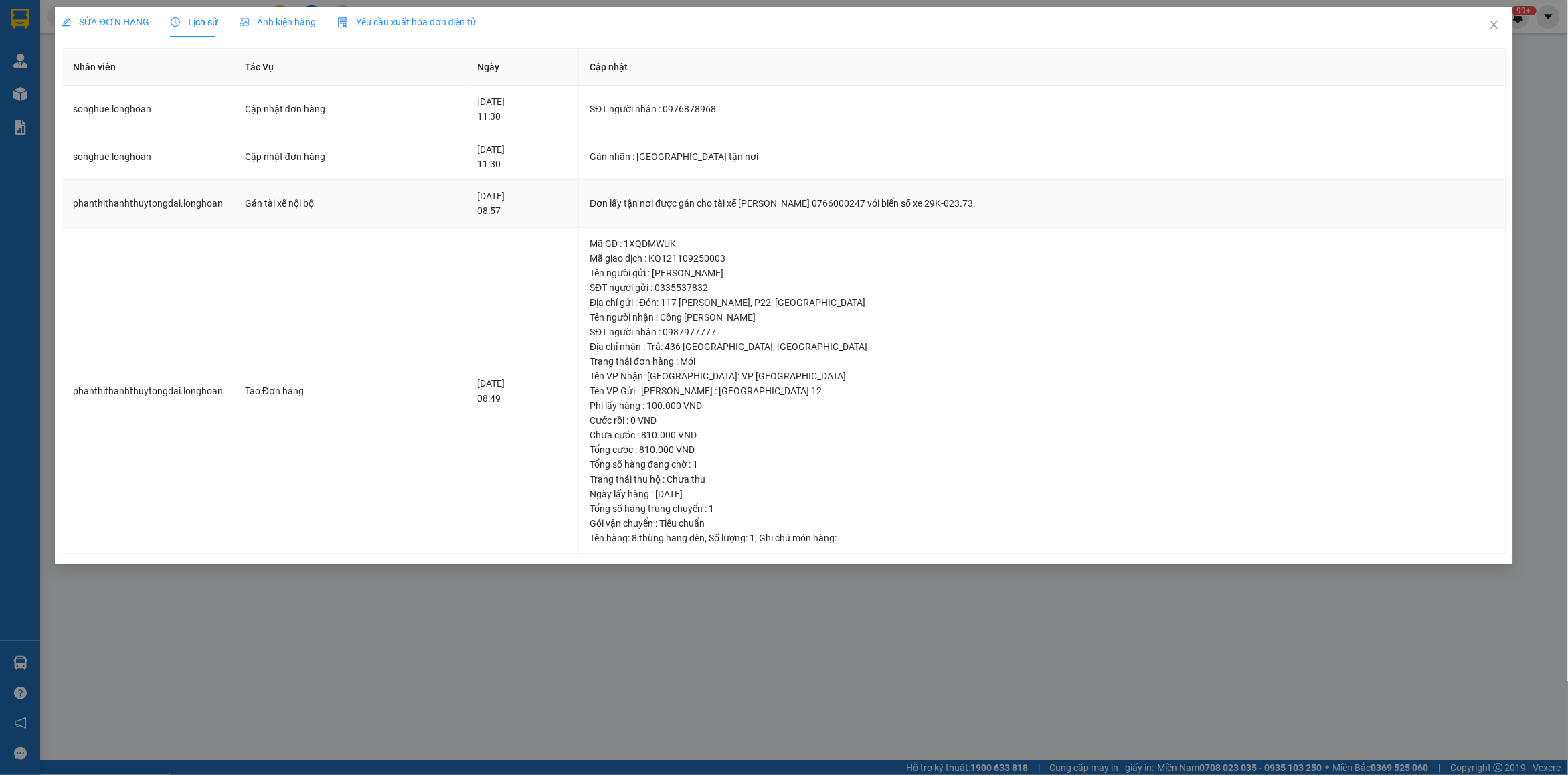
click at [745, 216] on td "Đơn lấy tận nơi được gán cho tài xế [PERSON_NAME] 0766000247 với biển số xe 29K…" at bounding box center [1043, 204] width 928 height 48
click at [745, 215] on td "Đơn lấy tận nơi được gán cho tài xế [PERSON_NAME] 0766000247 với biển số xe 29K…" at bounding box center [1043, 204] width 928 height 48
copy div "Đơn lấy tận nơi được gán cho tài xế [PERSON_NAME] 0766000247 với biển số xe 29K…"
